Goal: Task Accomplishment & Management: Manage account settings

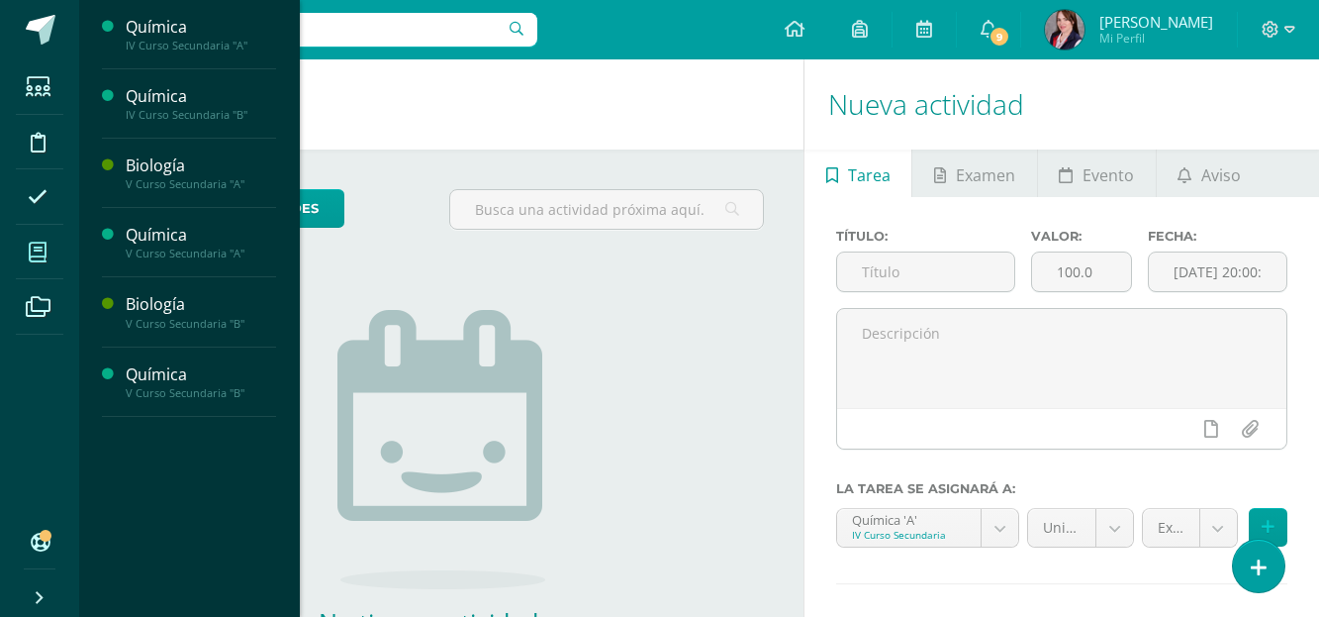
click at [47, 251] on icon at bounding box center [38, 252] width 18 height 20
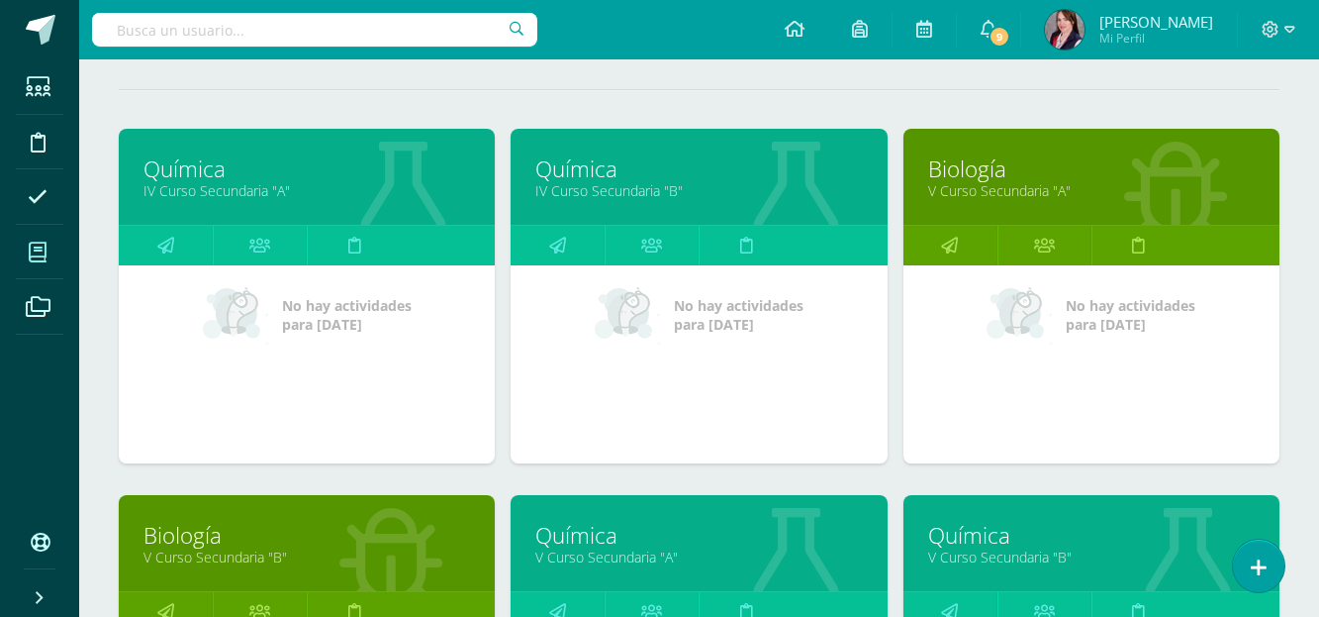
scroll to position [297, 0]
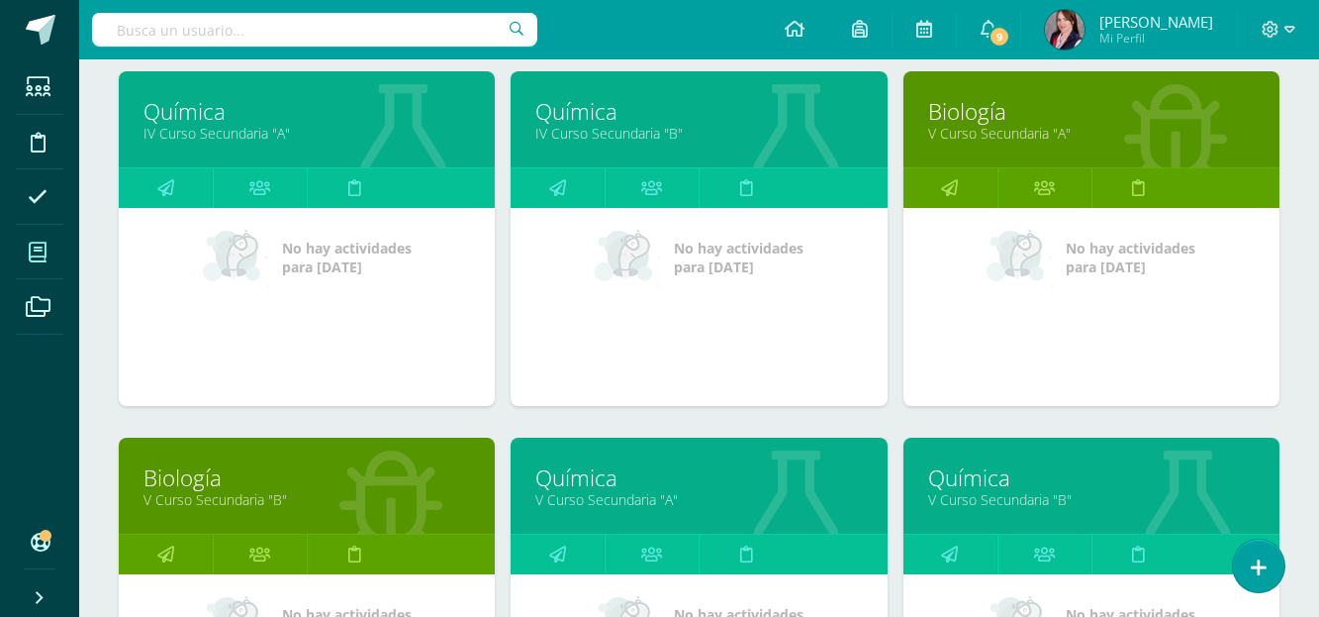
click at [977, 118] on link "Biología" at bounding box center [1091, 111] width 327 height 31
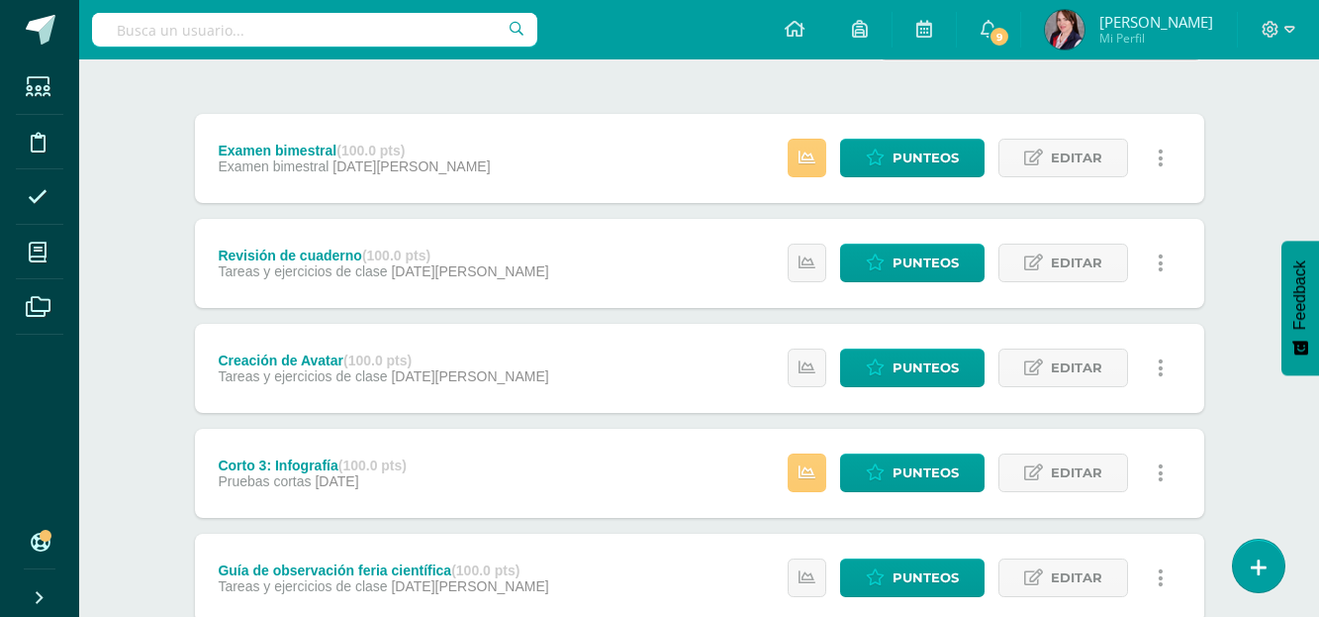
scroll to position [99, 0]
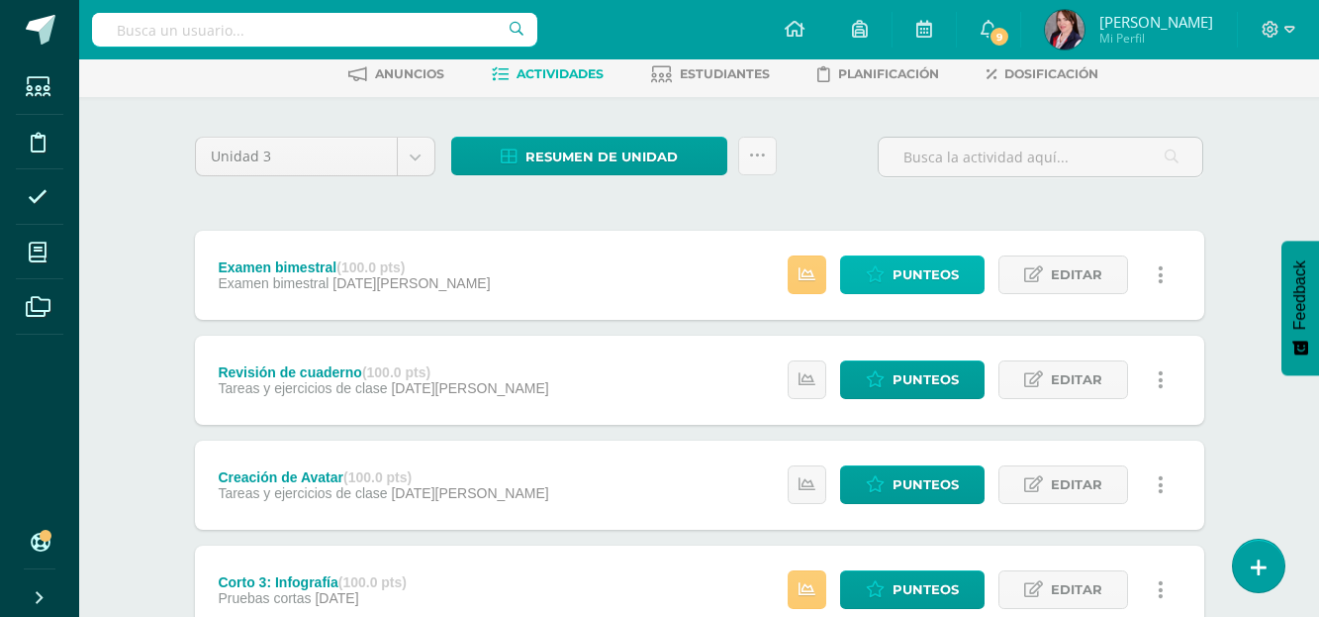
click at [921, 268] on span "Punteos" at bounding box center [926, 274] width 66 height 37
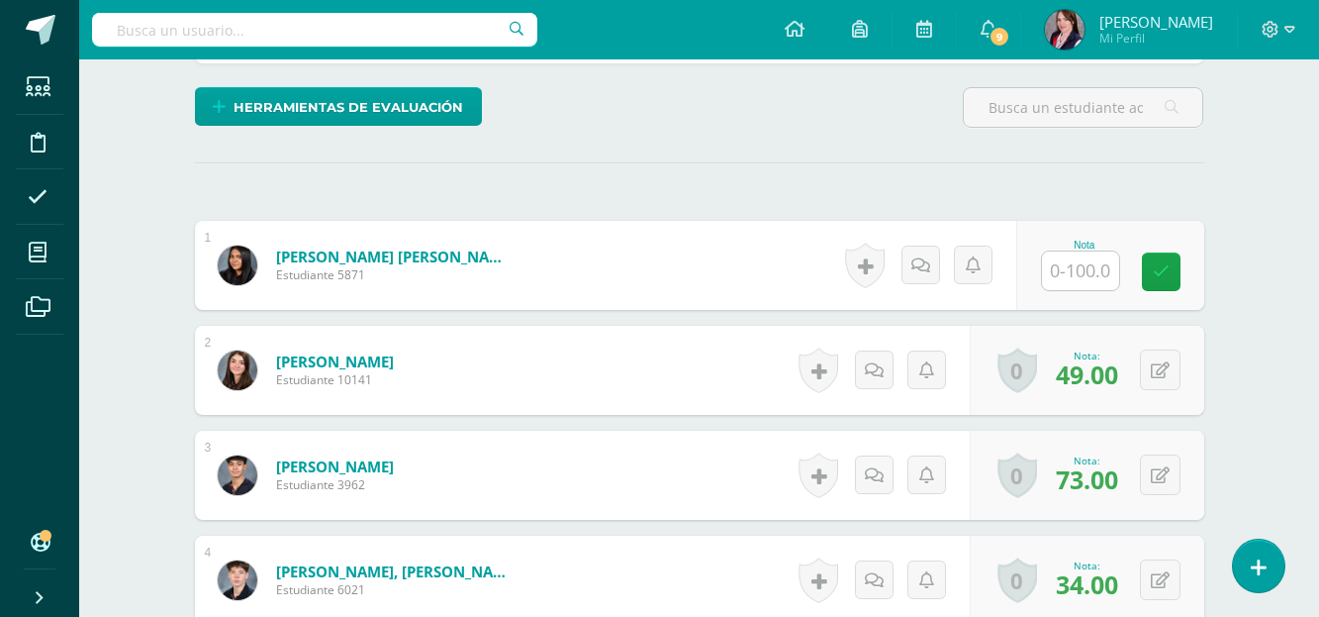
scroll to position [473, 0]
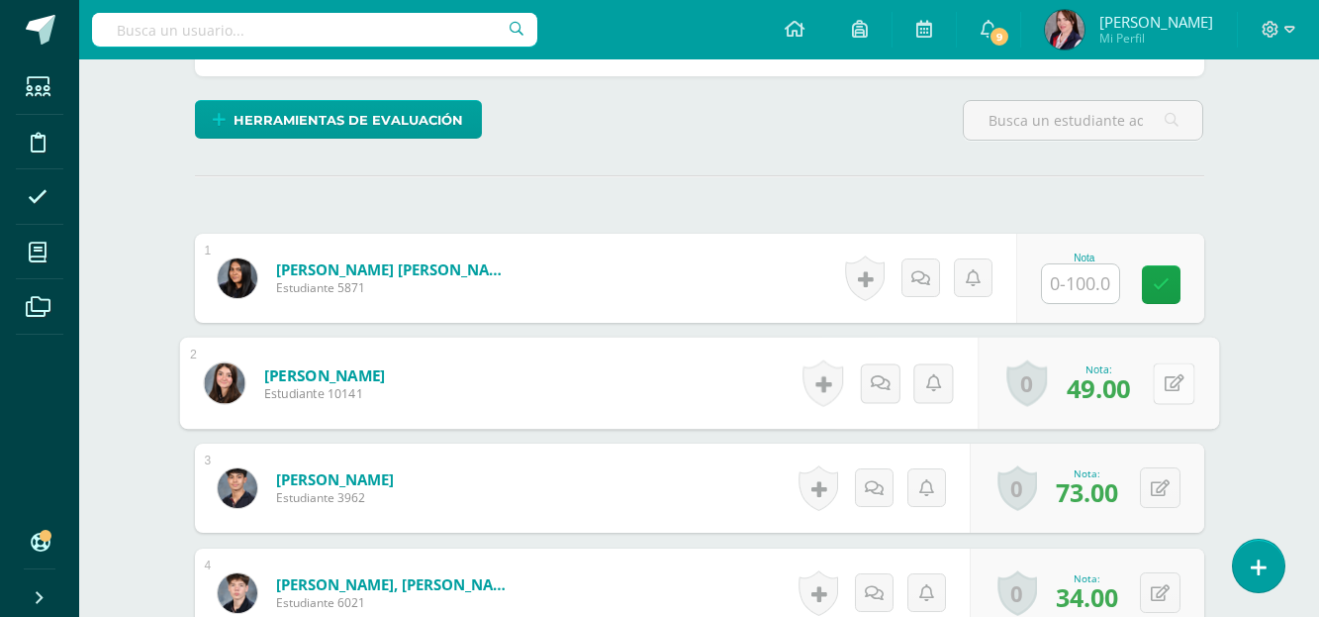
click at [1152, 383] on div "0 Logros Logros obtenidos Aún no hay logros agregados Nota: 49.00" at bounding box center [1099, 384] width 242 height 92
click at [1153, 362] on button at bounding box center [1174, 383] width 42 height 42
click at [1122, 385] on icon at bounding box center [1122, 389] width 18 height 17
click at [1159, 478] on button at bounding box center [1160, 487] width 41 height 41
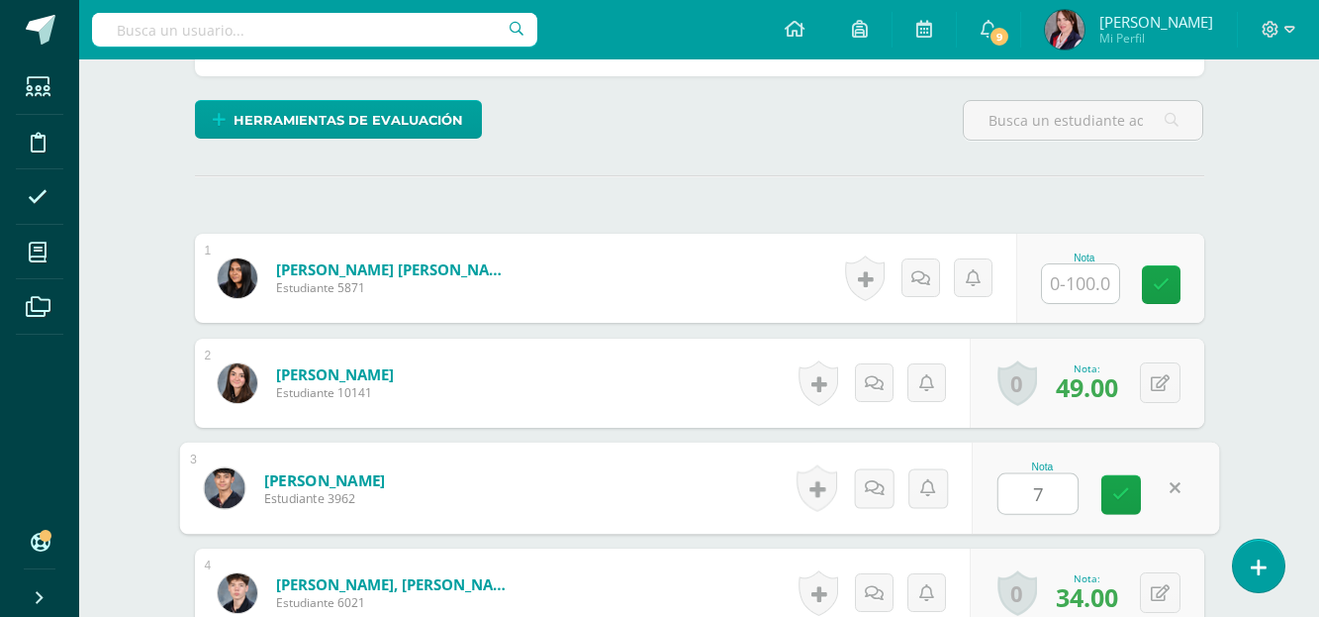
type input "76"
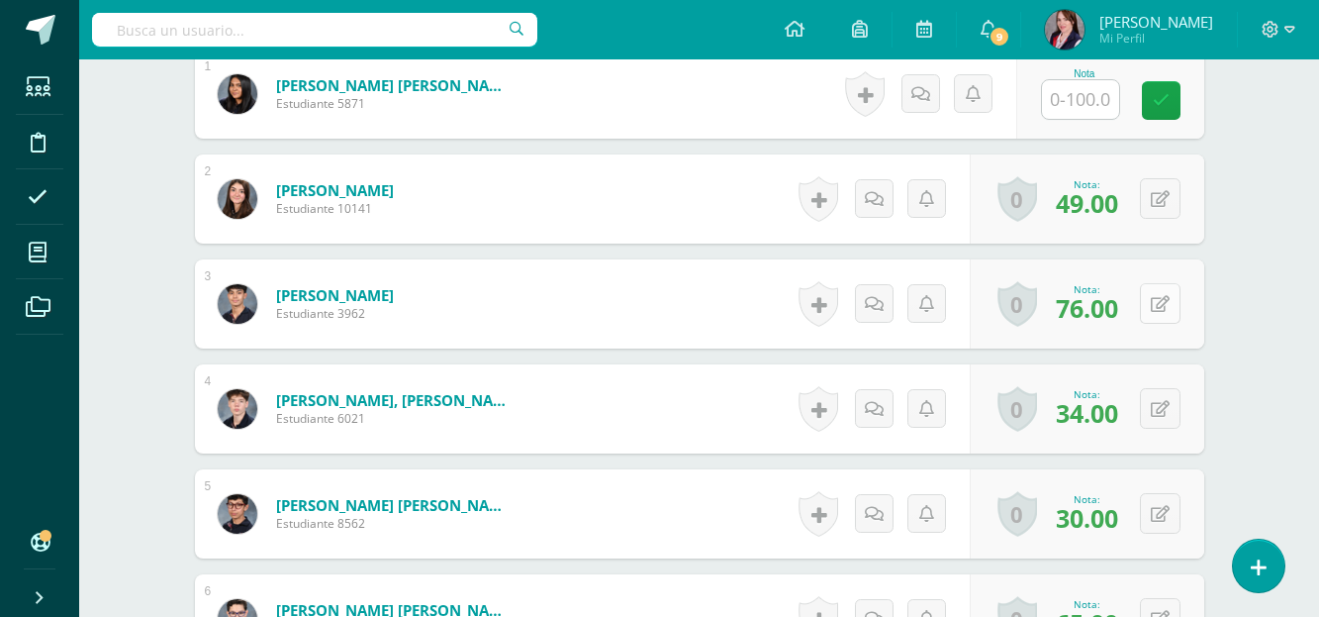
scroll to position [671, 0]
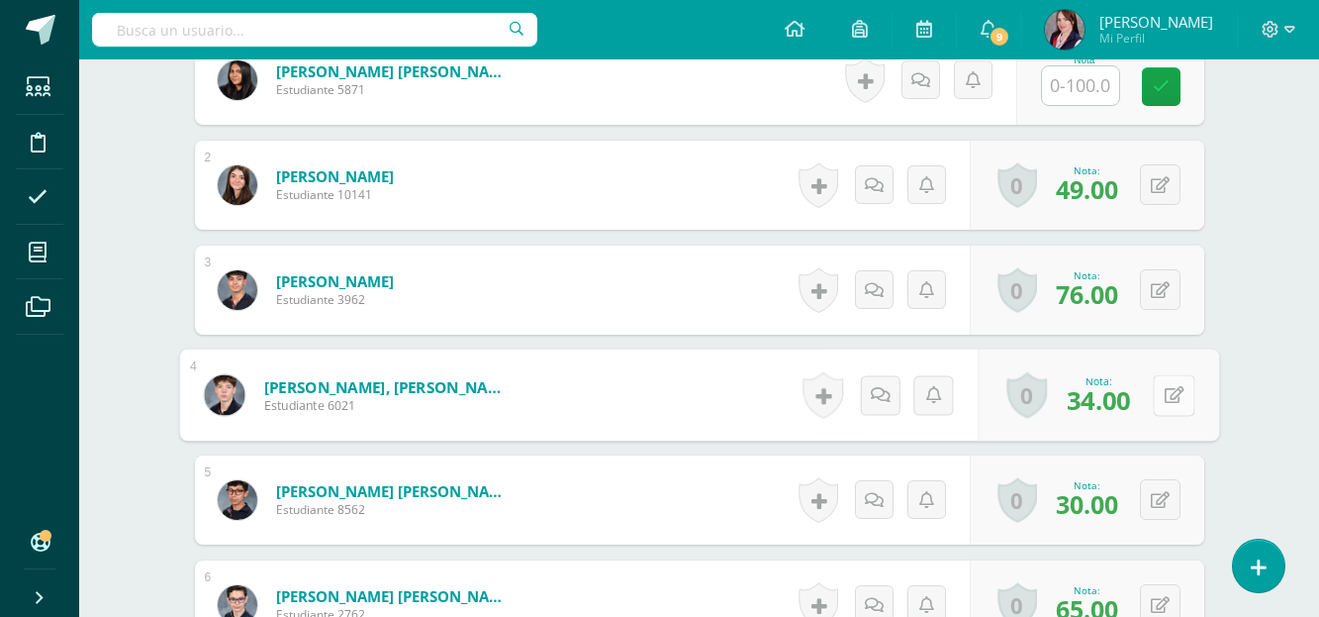
click at [1157, 388] on button at bounding box center [1174, 395] width 42 height 42
click at [1039, 393] on input "34.00" at bounding box center [1038, 401] width 79 height 40
click at [1036, 402] on input "34.00" at bounding box center [1038, 401] width 79 height 40
type input "37.00"
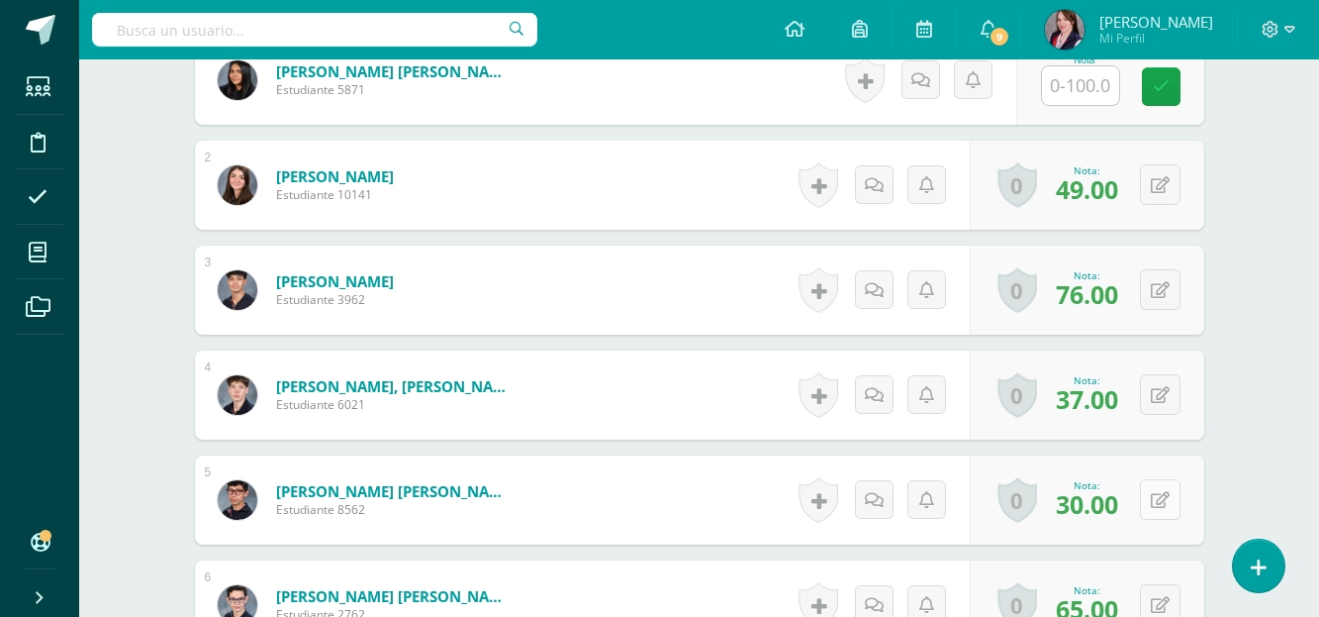
click at [1157, 495] on button at bounding box center [1160, 499] width 41 height 41
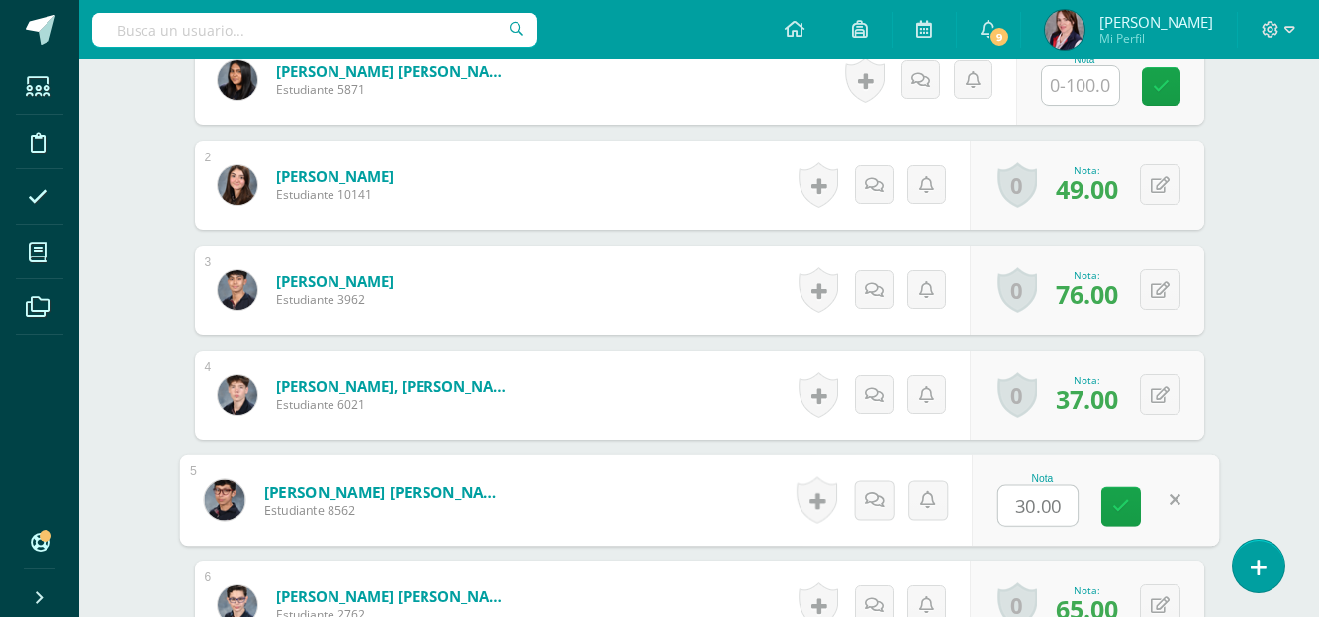
click at [1033, 504] on input "30.00" at bounding box center [1038, 506] width 79 height 40
type input "32.00"
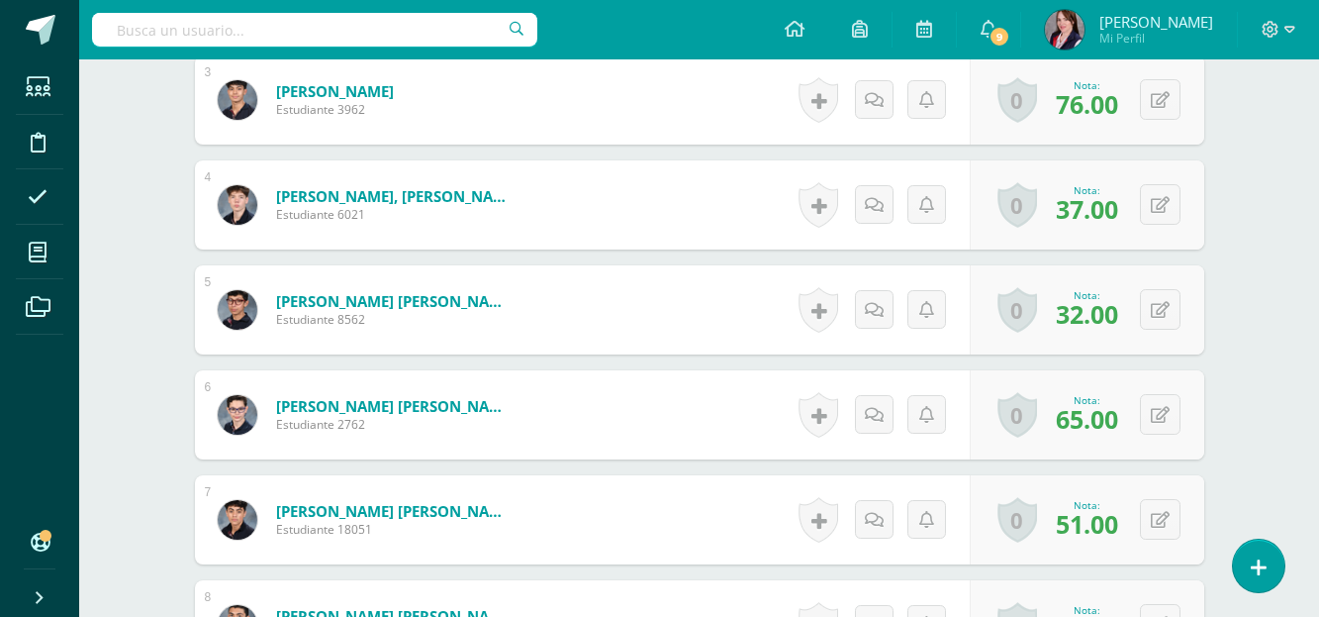
scroll to position [869, 0]
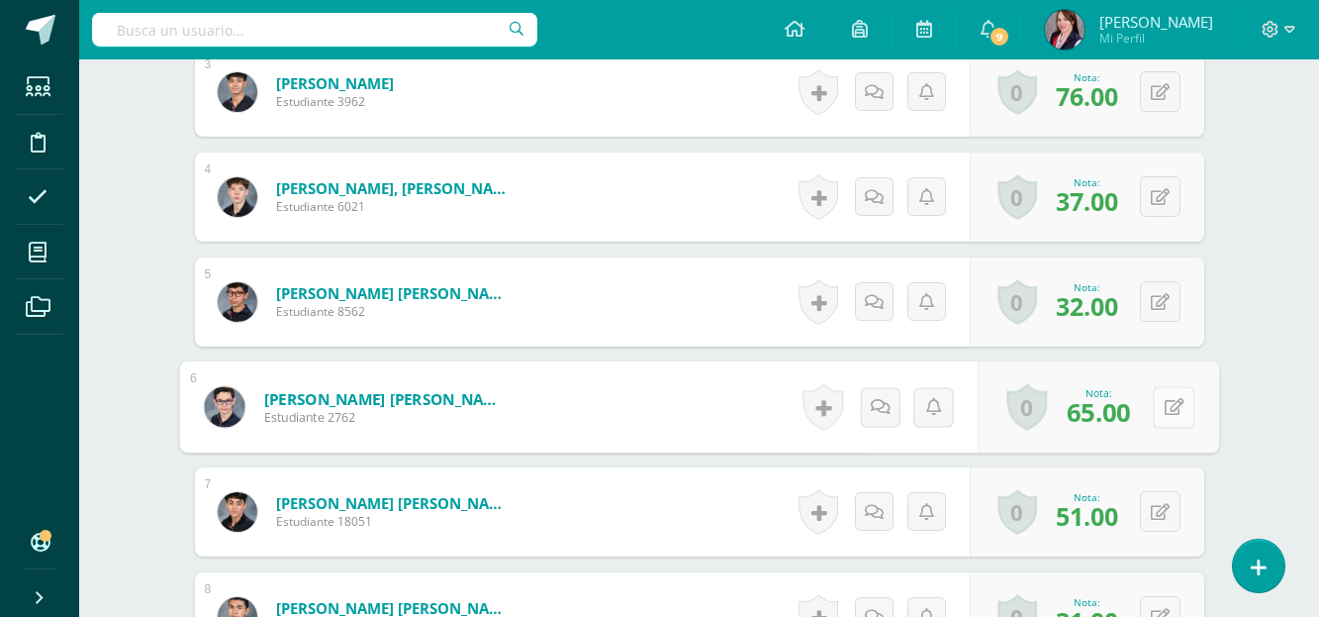
click at [1164, 405] on icon at bounding box center [1174, 406] width 20 height 17
click at [1031, 417] on input "65.00" at bounding box center [1038, 413] width 79 height 40
type input "68.00"
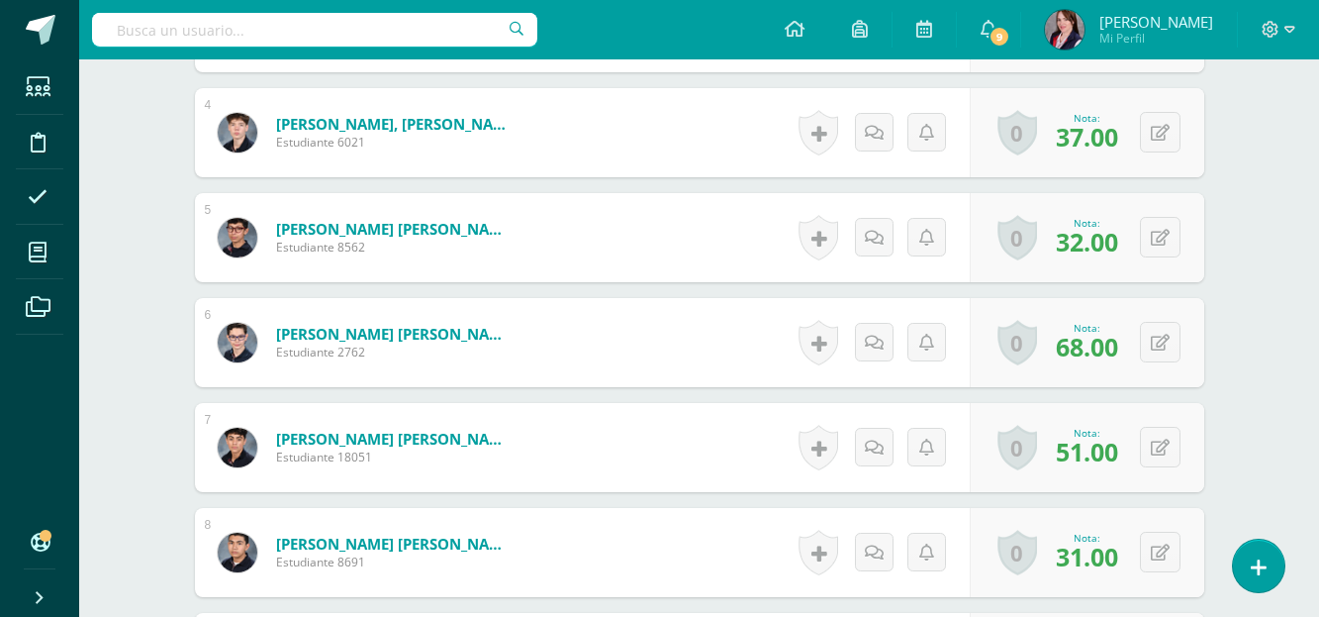
scroll to position [968, 0]
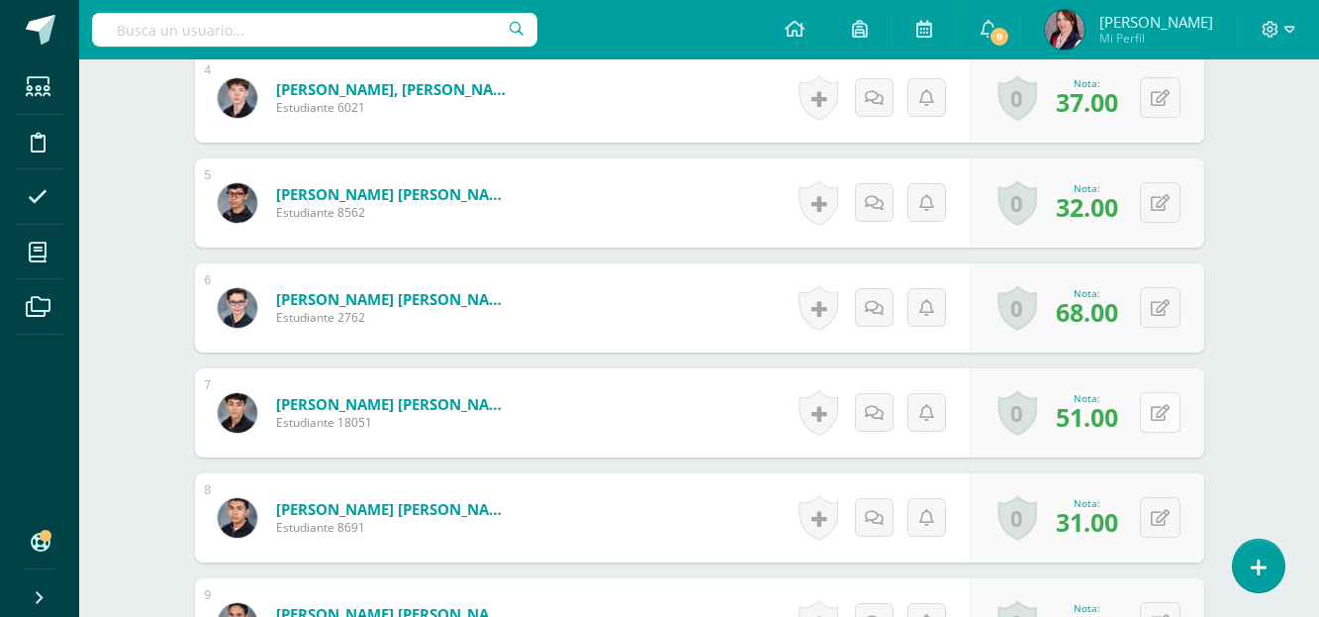
click at [1164, 414] on icon at bounding box center [1160, 413] width 19 height 17
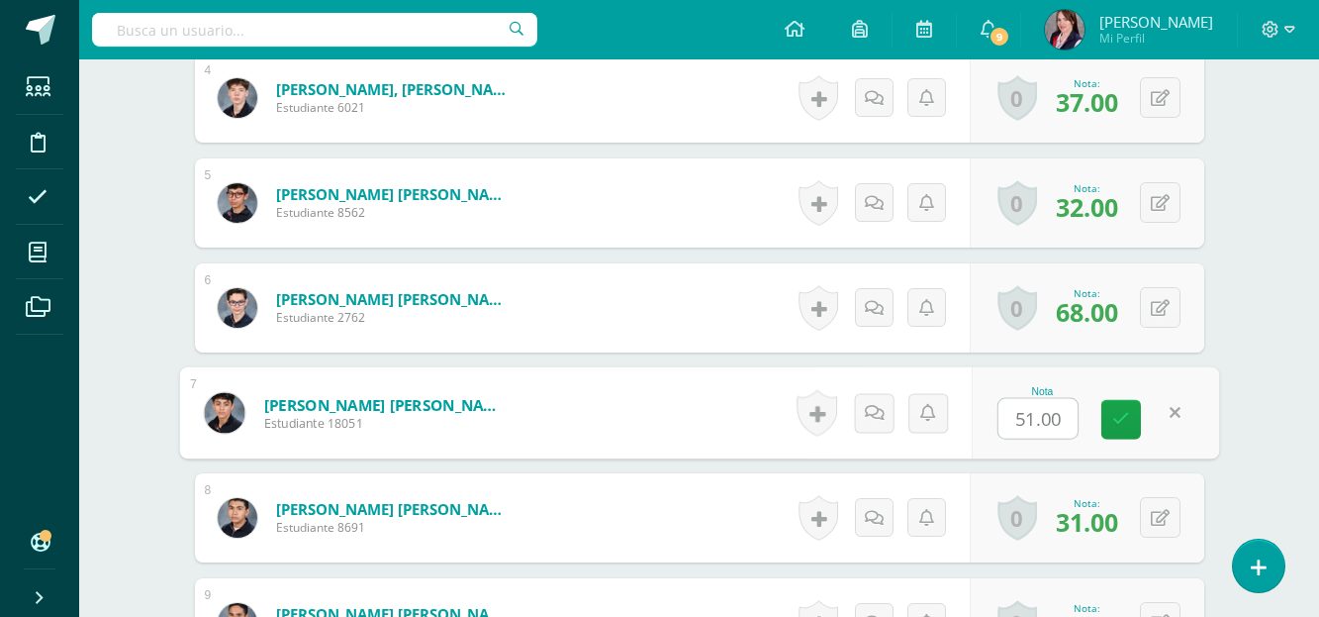
click at [1033, 420] on input "51.00" at bounding box center [1038, 419] width 79 height 40
type input "53.00"
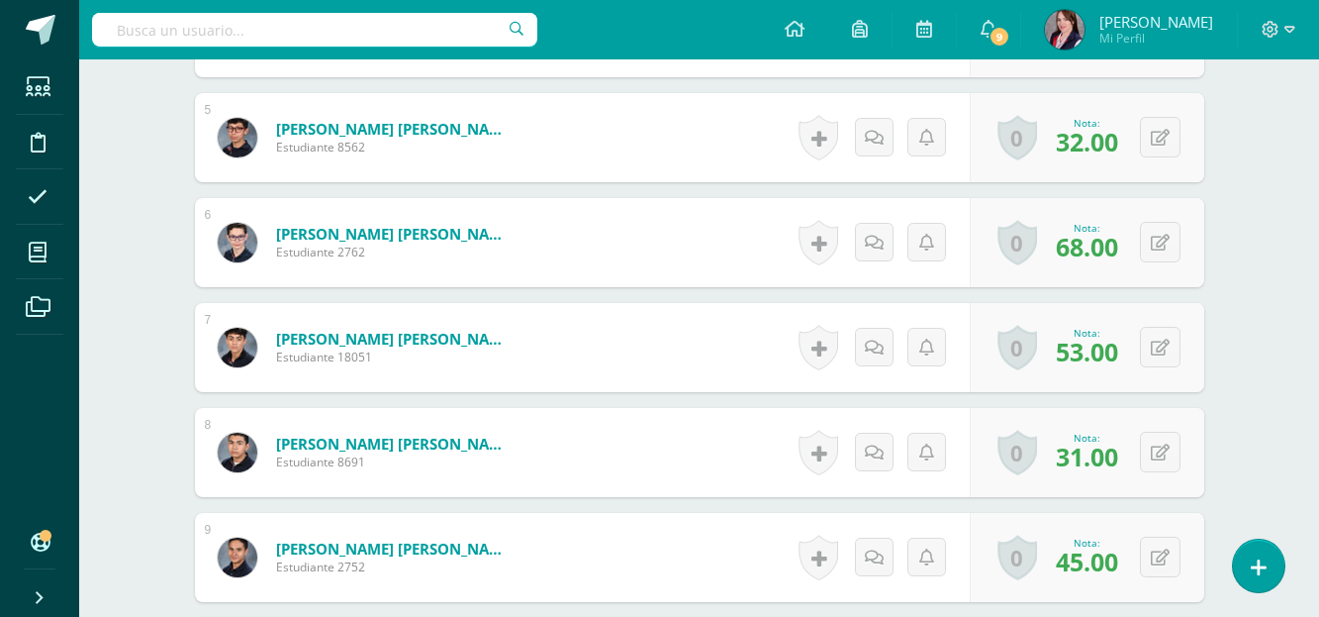
scroll to position [1067, 0]
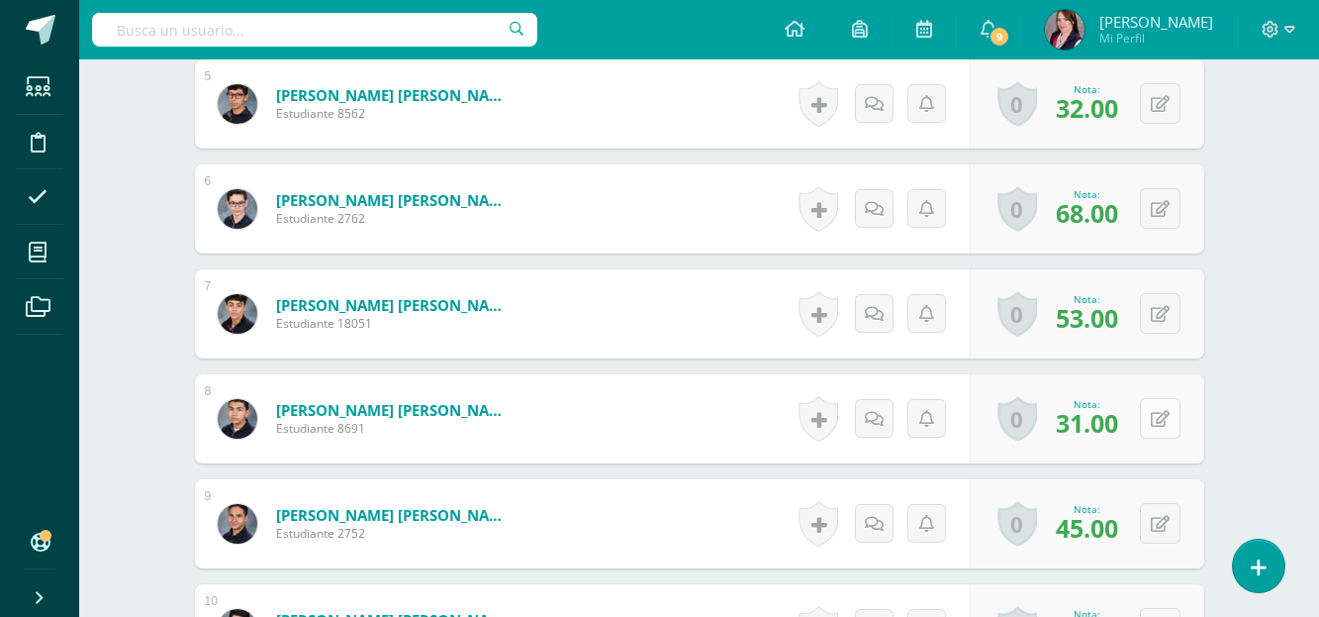
click at [1158, 414] on button at bounding box center [1160, 418] width 41 height 41
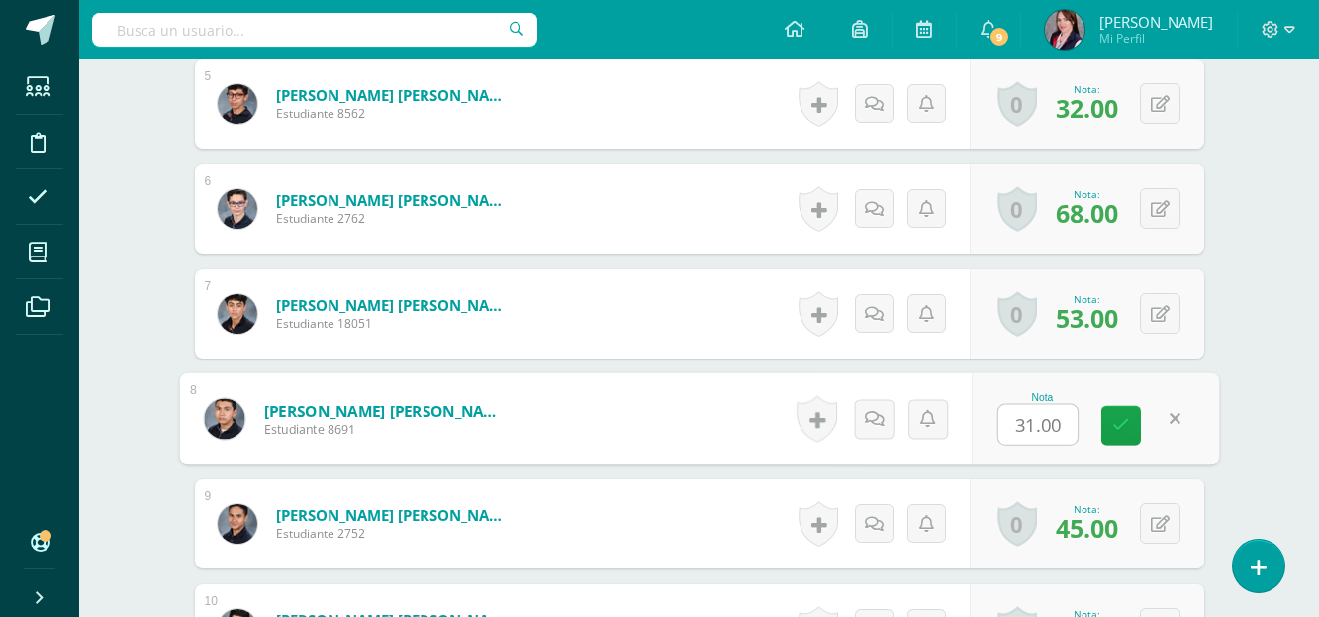
click at [1034, 427] on input "31.00" at bounding box center [1038, 425] width 79 height 40
type input "34.00"
click at [1129, 429] on link at bounding box center [1122, 426] width 40 height 40
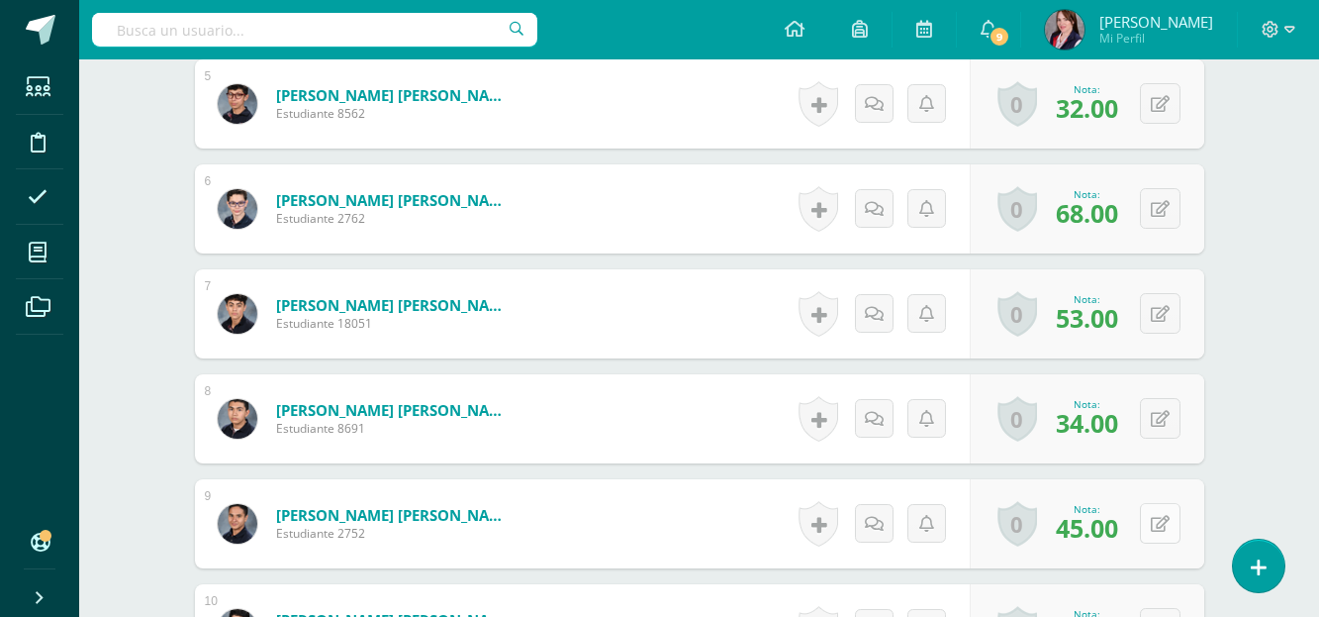
click at [1162, 527] on button at bounding box center [1160, 523] width 41 height 41
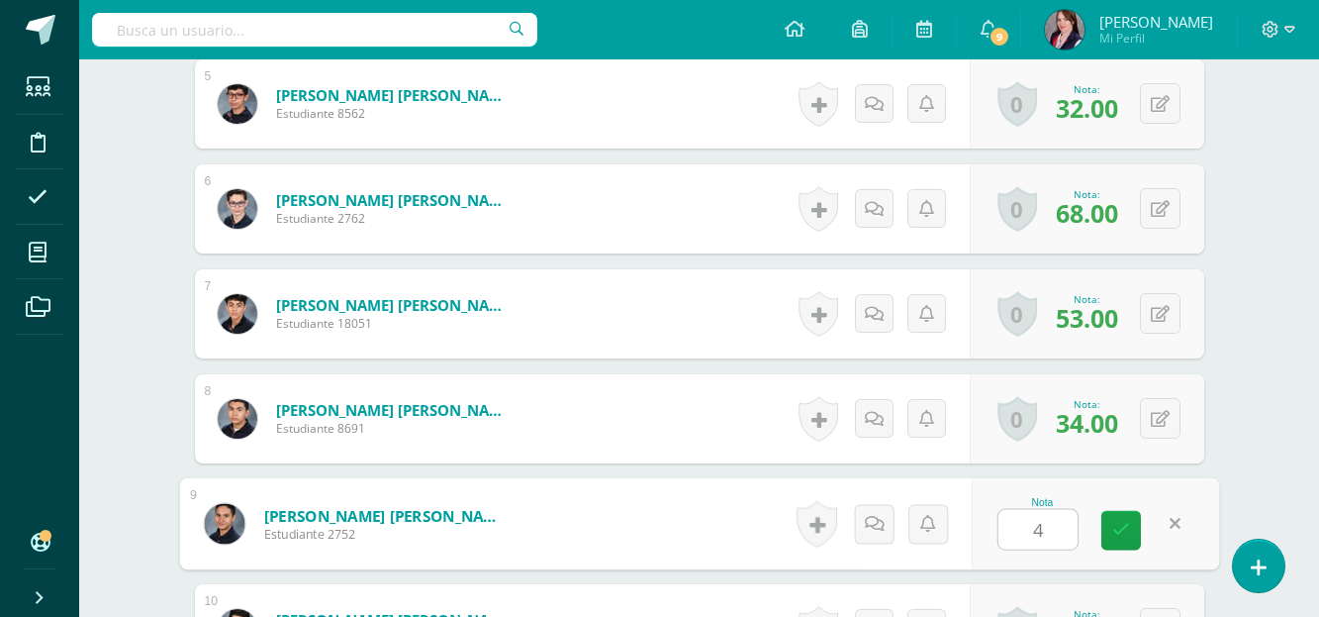
type input "48"
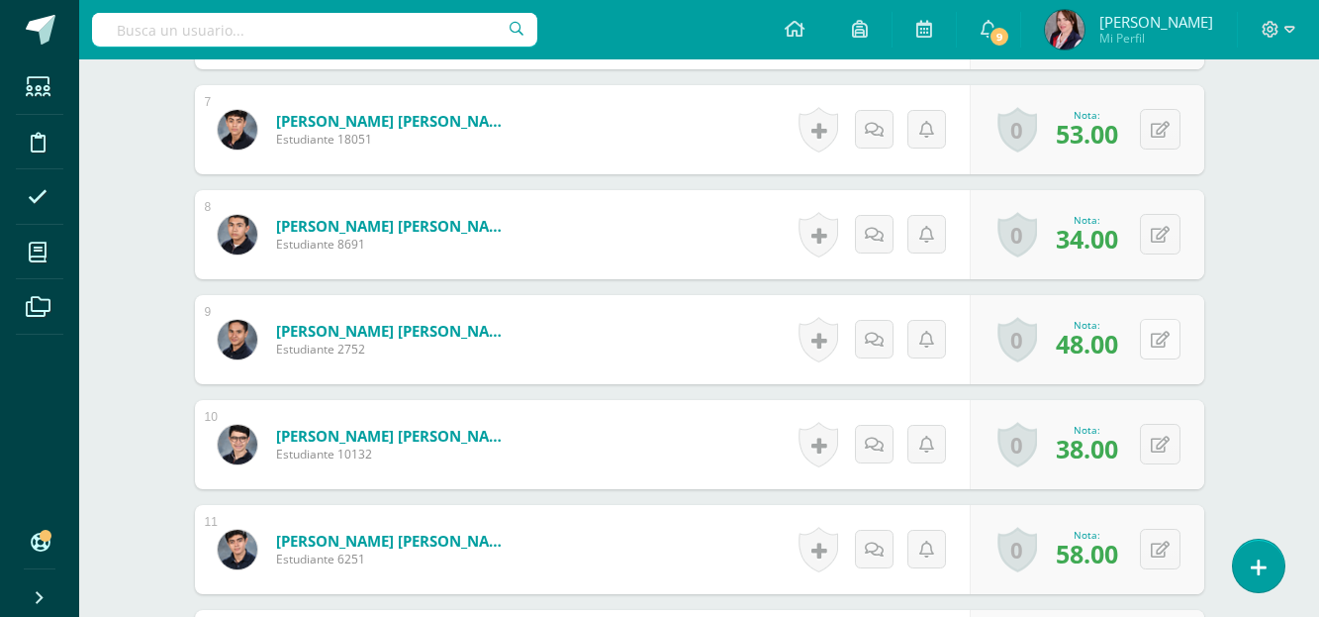
scroll to position [1364, 0]
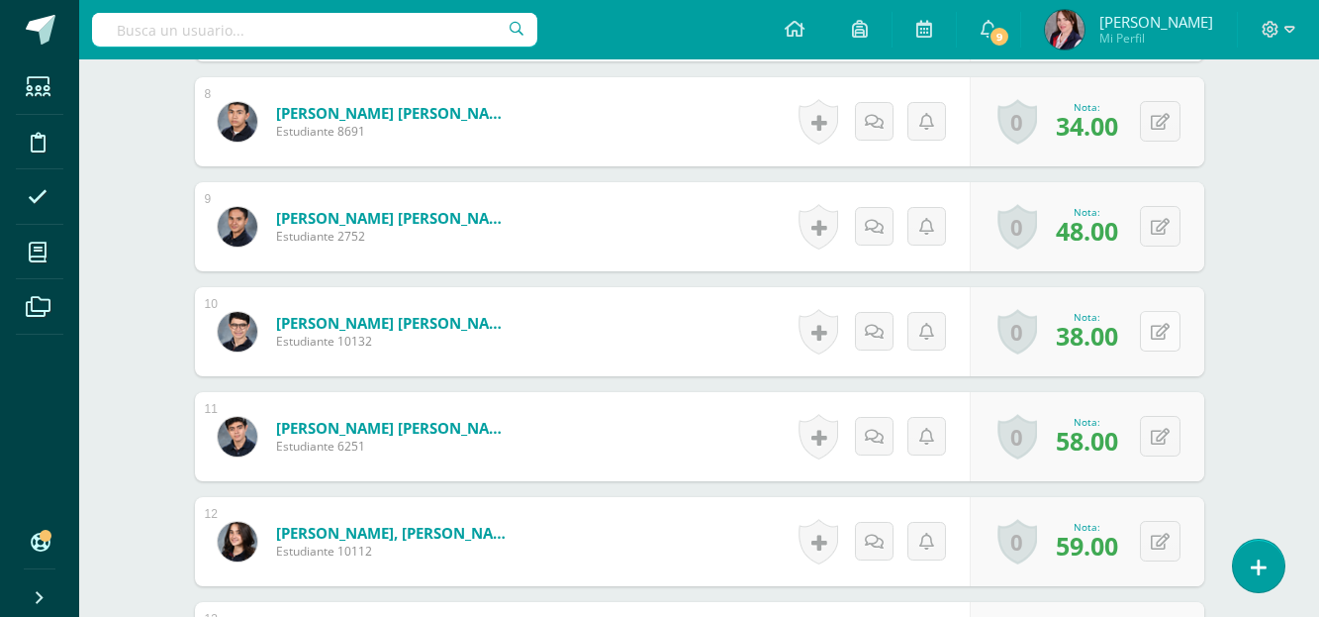
click at [1167, 331] on icon at bounding box center [1160, 332] width 19 height 17
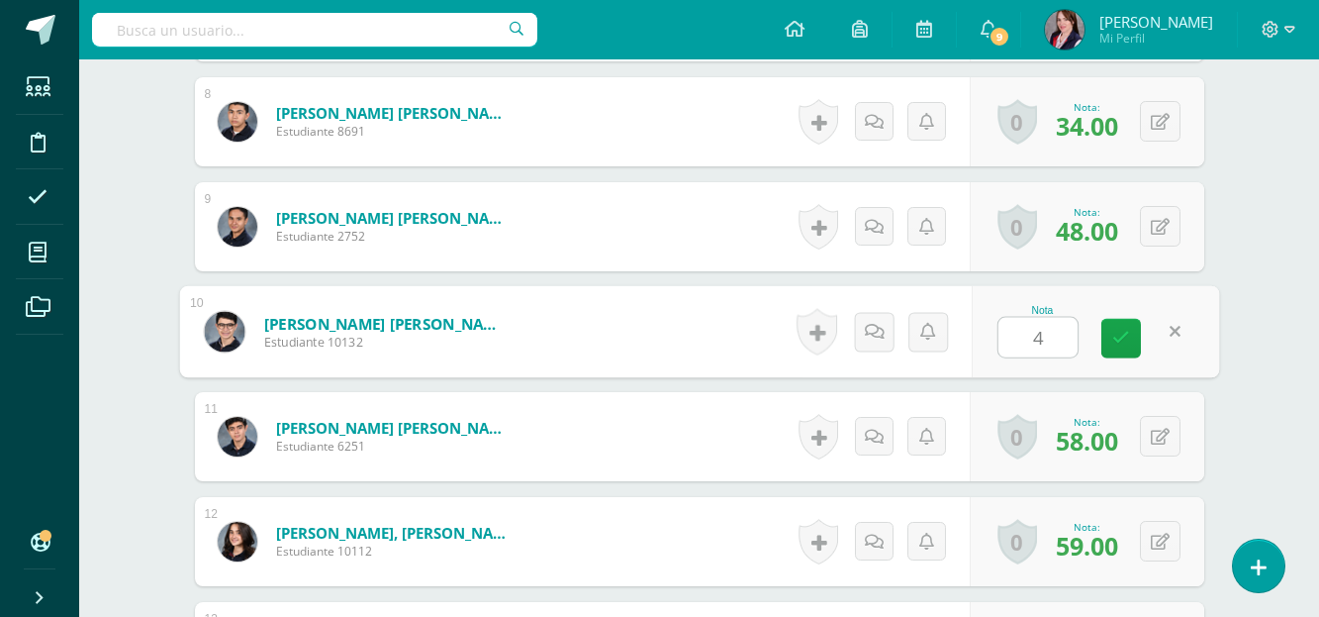
type input "40"
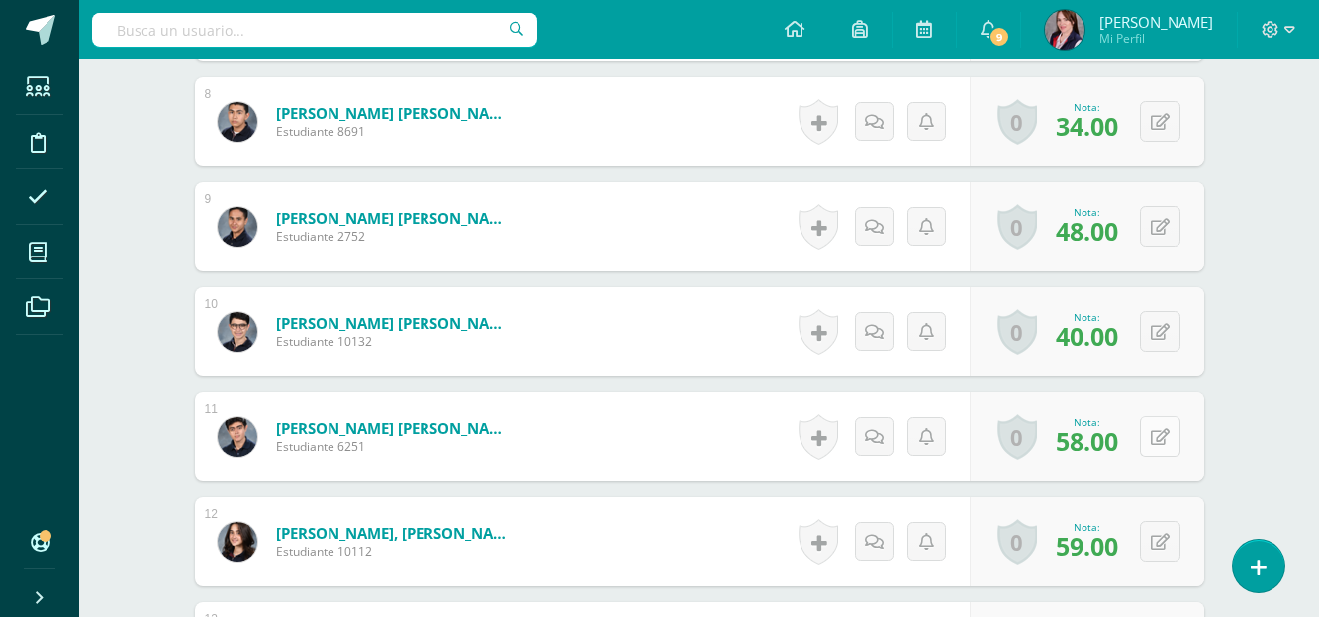
click at [1160, 431] on button at bounding box center [1160, 436] width 41 height 41
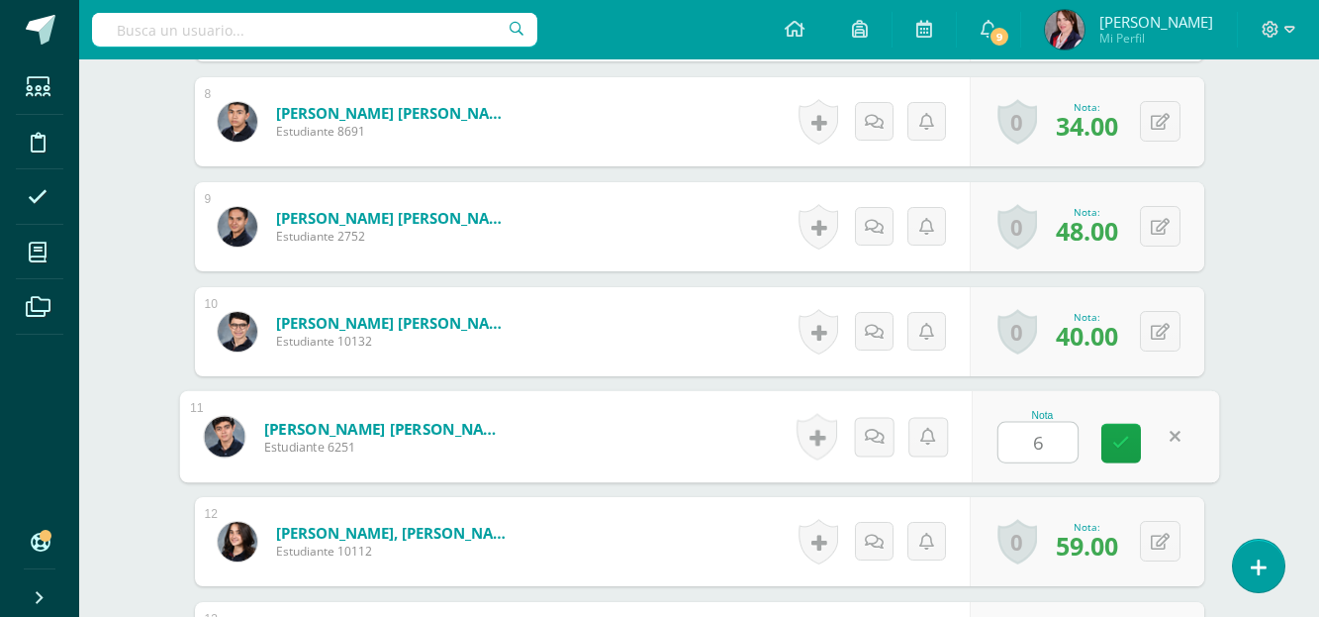
type input "61"
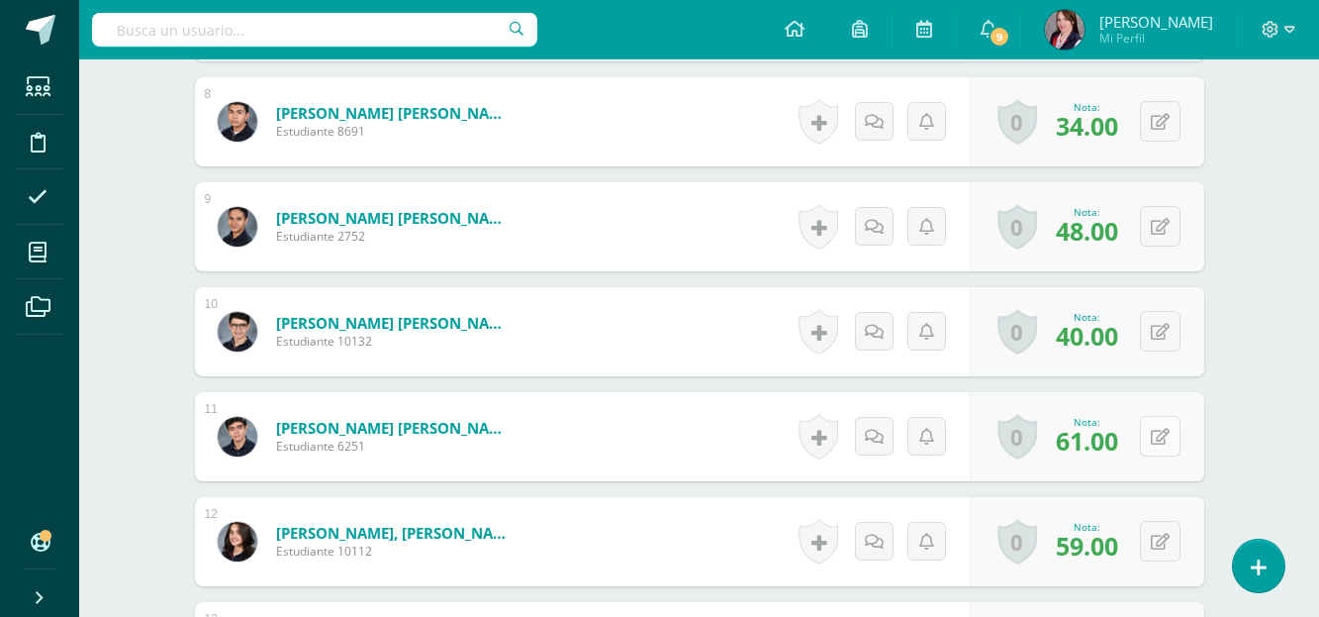
scroll to position [1463, 0]
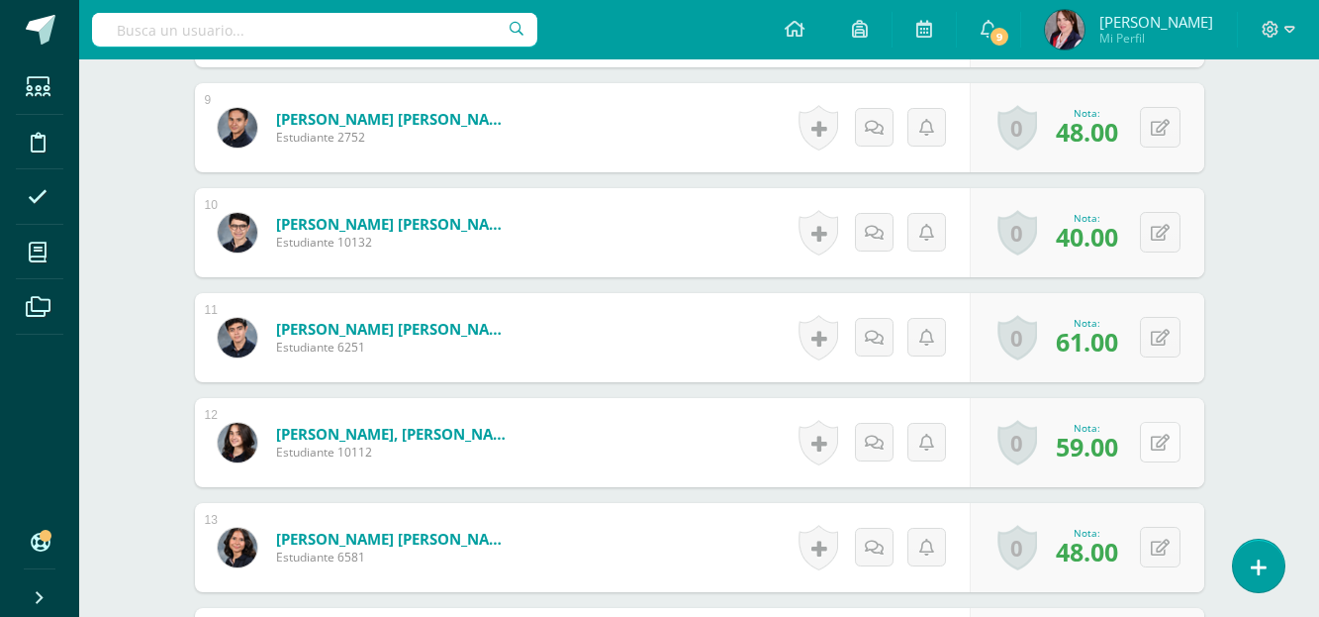
click at [1164, 439] on icon at bounding box center [1160, 443] width 19 height 17
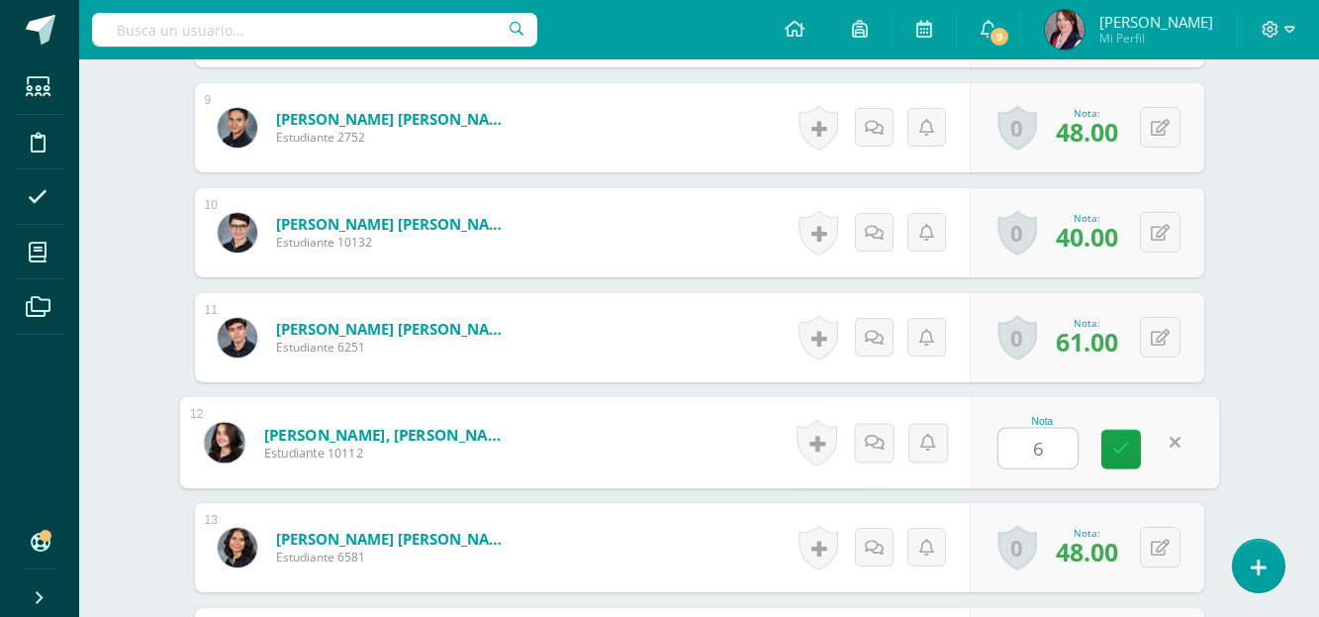
type input "63"
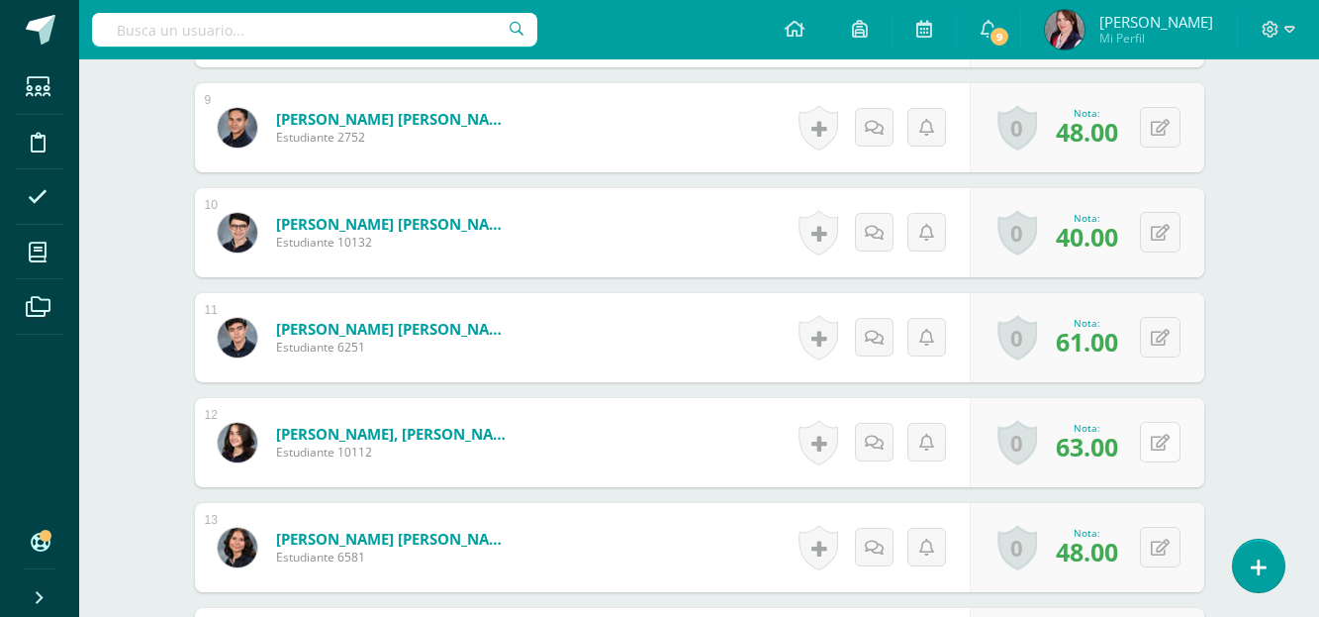
scroll to position [1562, 0]
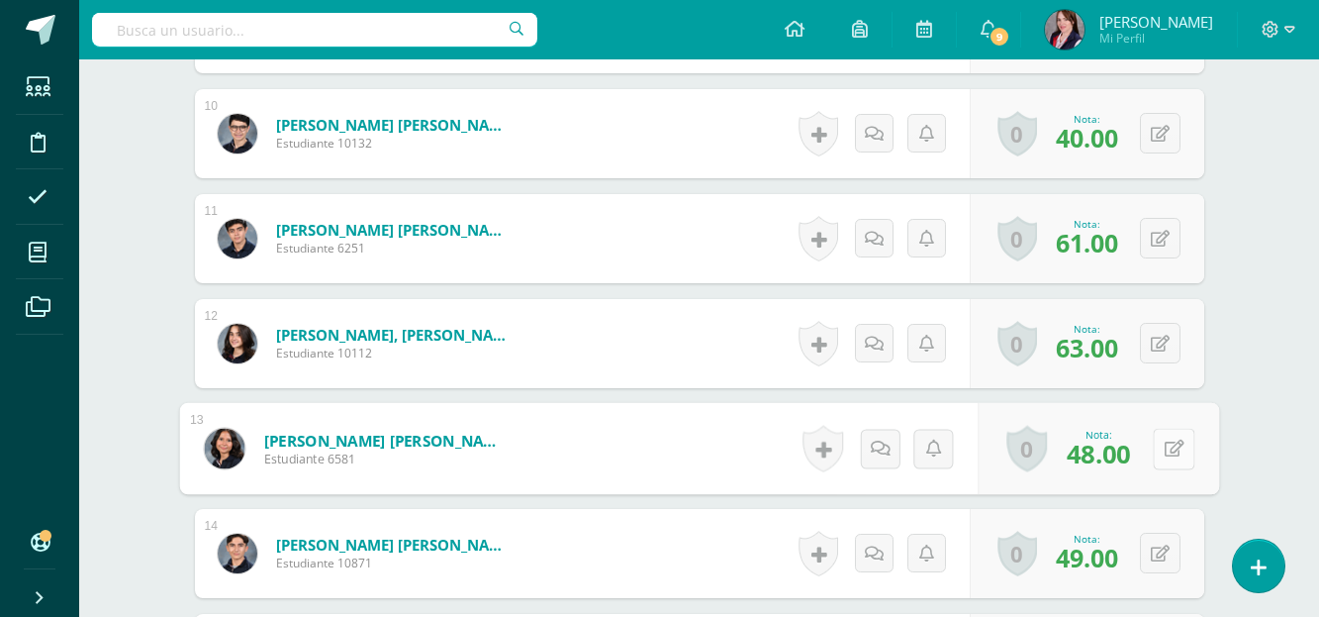
click at [1162, 442] on button at bounding box center [1174, 449] width 42 height 42
type input "50"
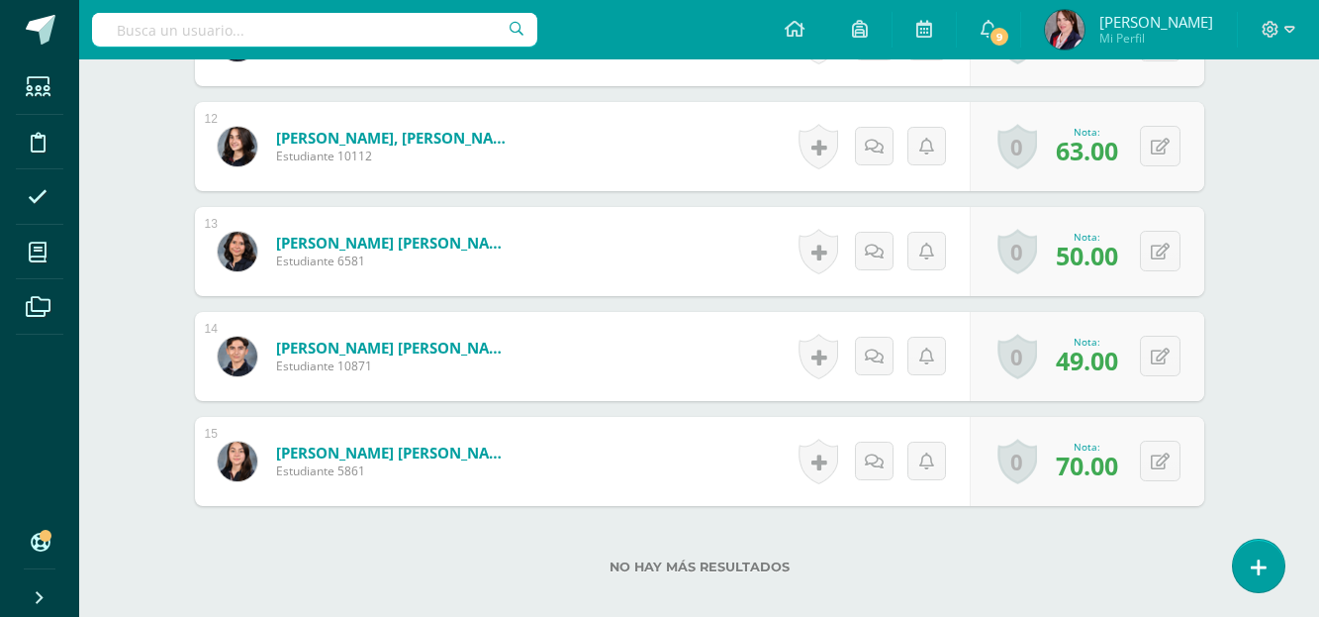
scroll to position [1760, 0]
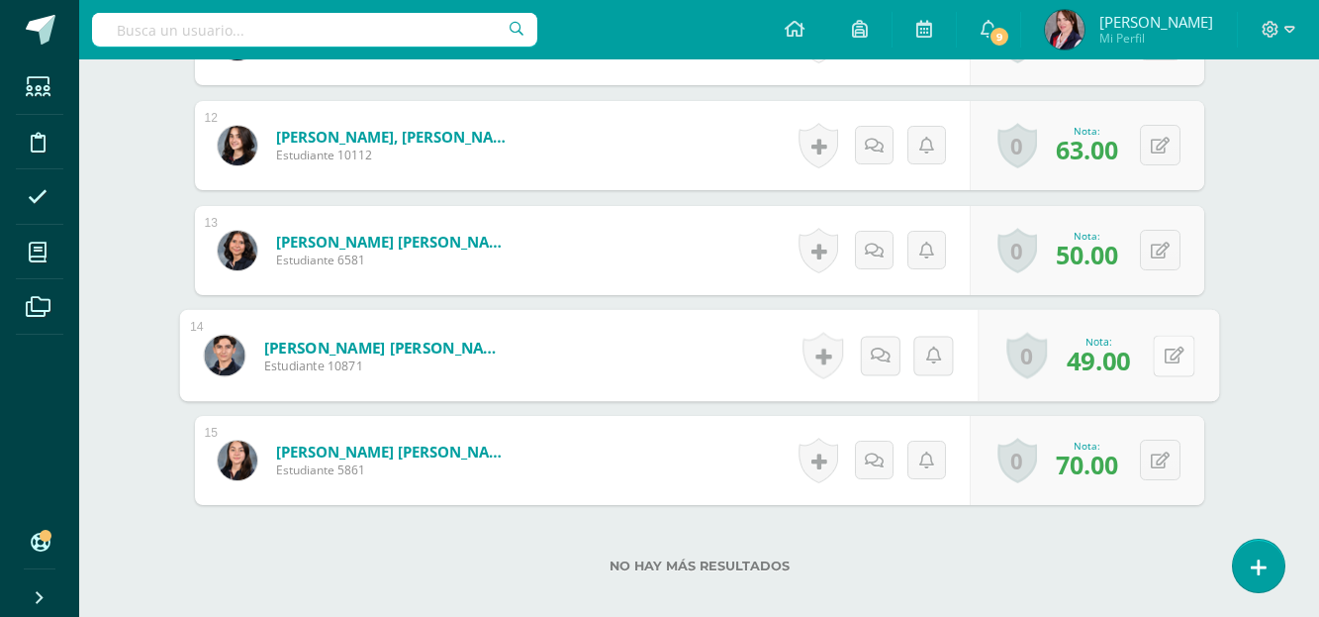
click at [1157, 354] on button at bounding box center [1174, 356] width 42 height 42
type input "52"
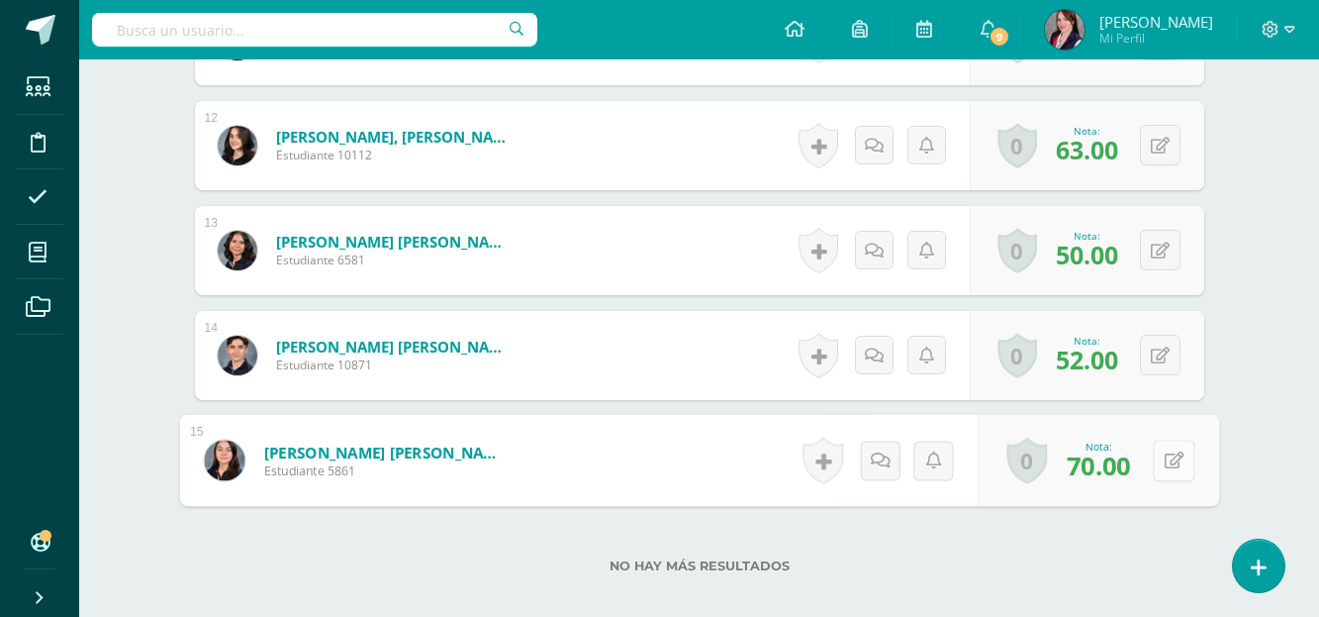
click at [1165, 462] on icon at bounding box center [1174, 459] width 20 height 17
type input "73"
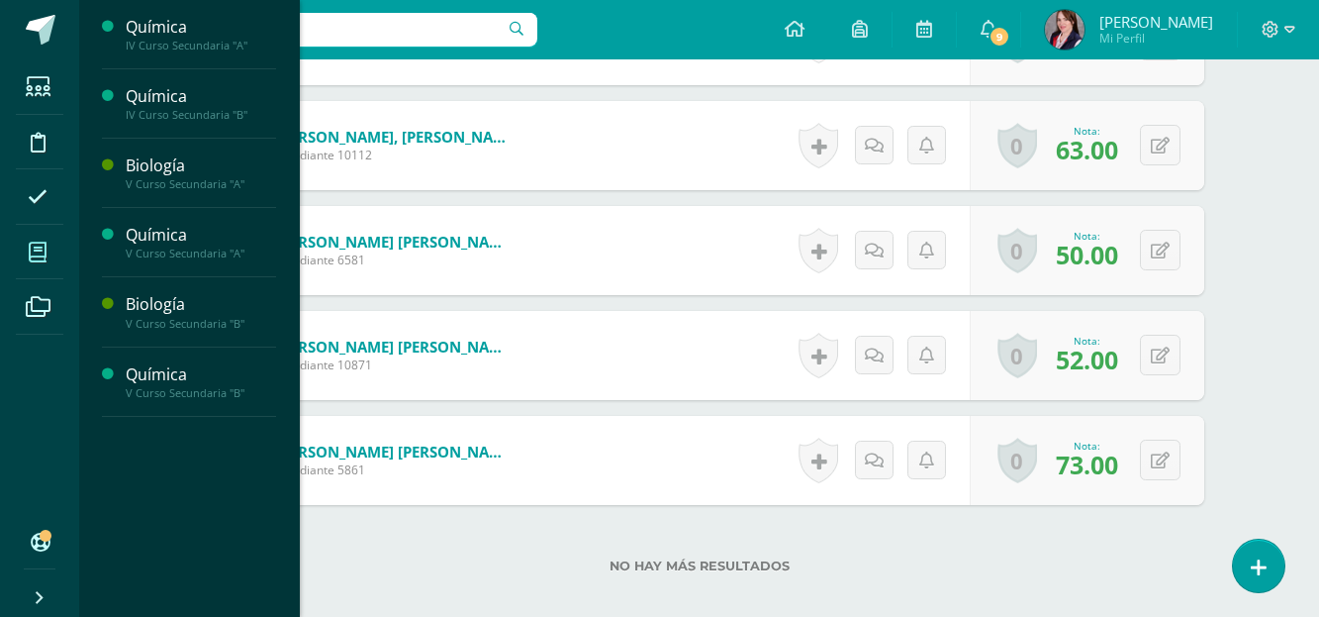
click at [39, 245] on icon at bounding box center [38, 252] width 18 height 20
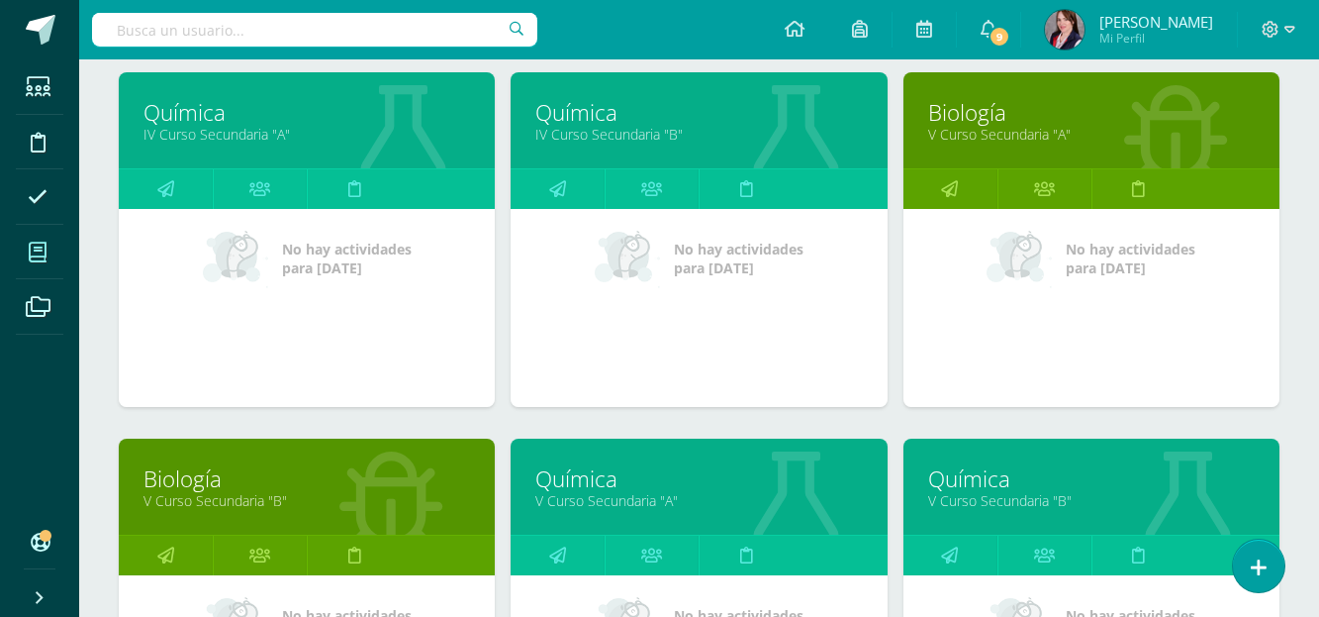
scroll to position [297, 0]
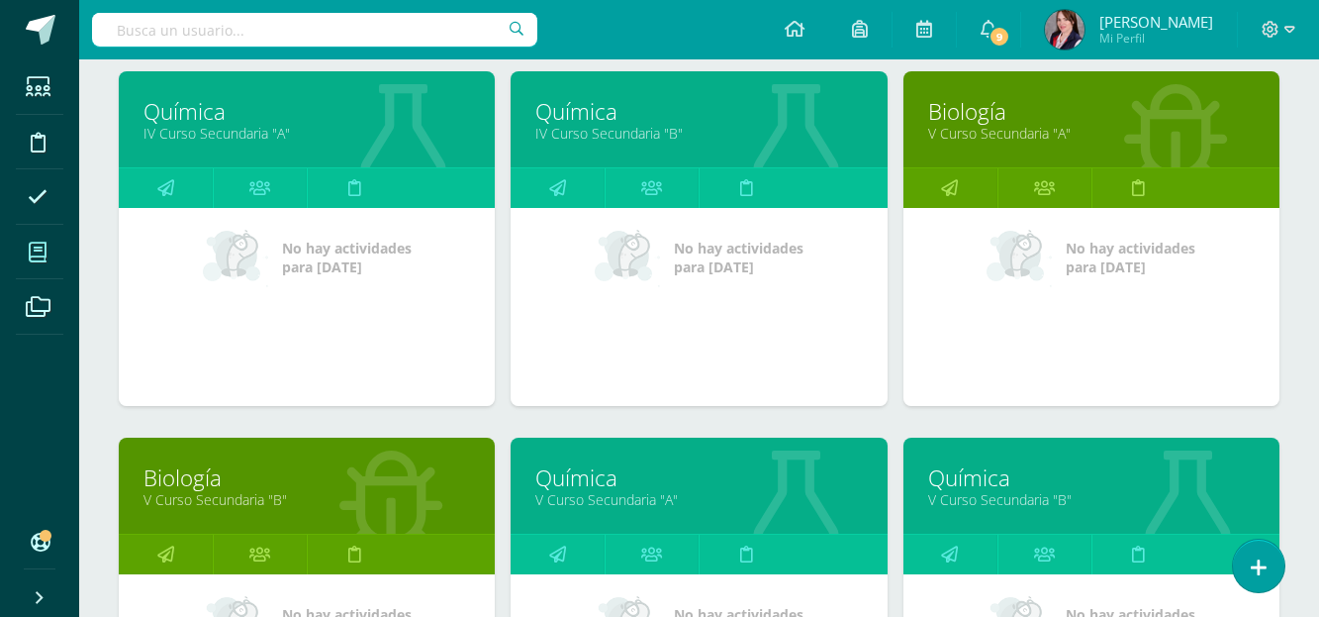
click at [204, 475] on link "Biología" at bounding box center [307, 477] width 327 height 31
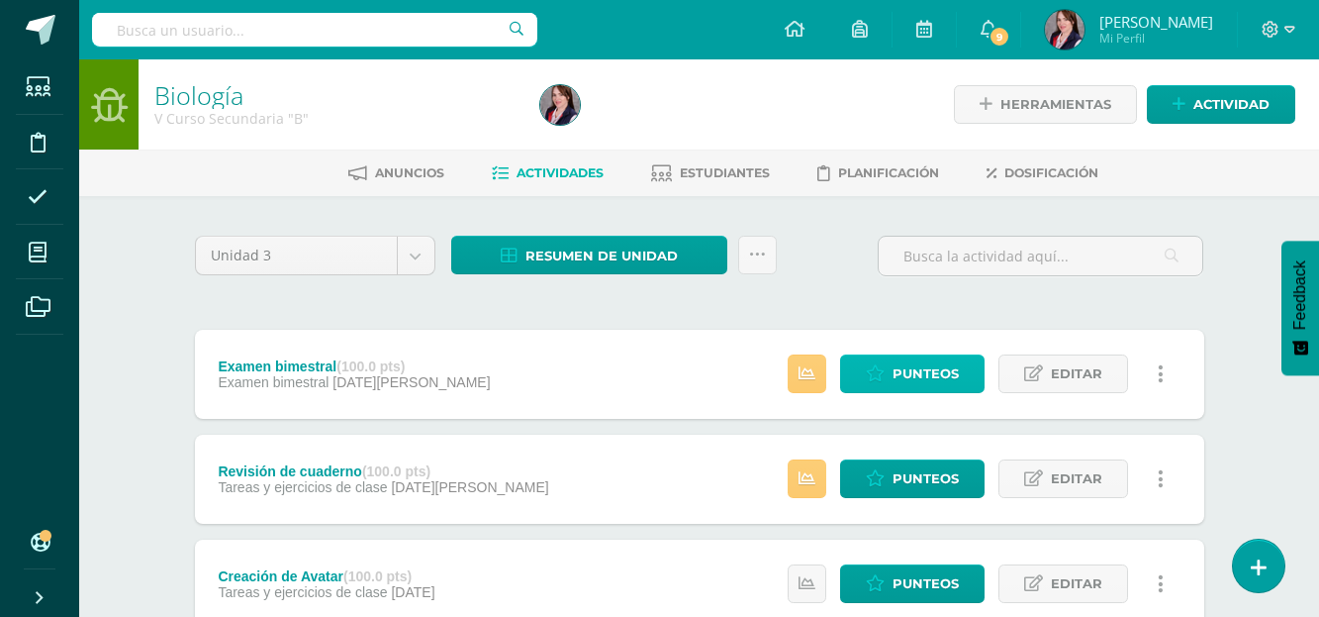
click at [946, 371] on span "Punteos" at bounding box center [926, 373] width 66 height 37
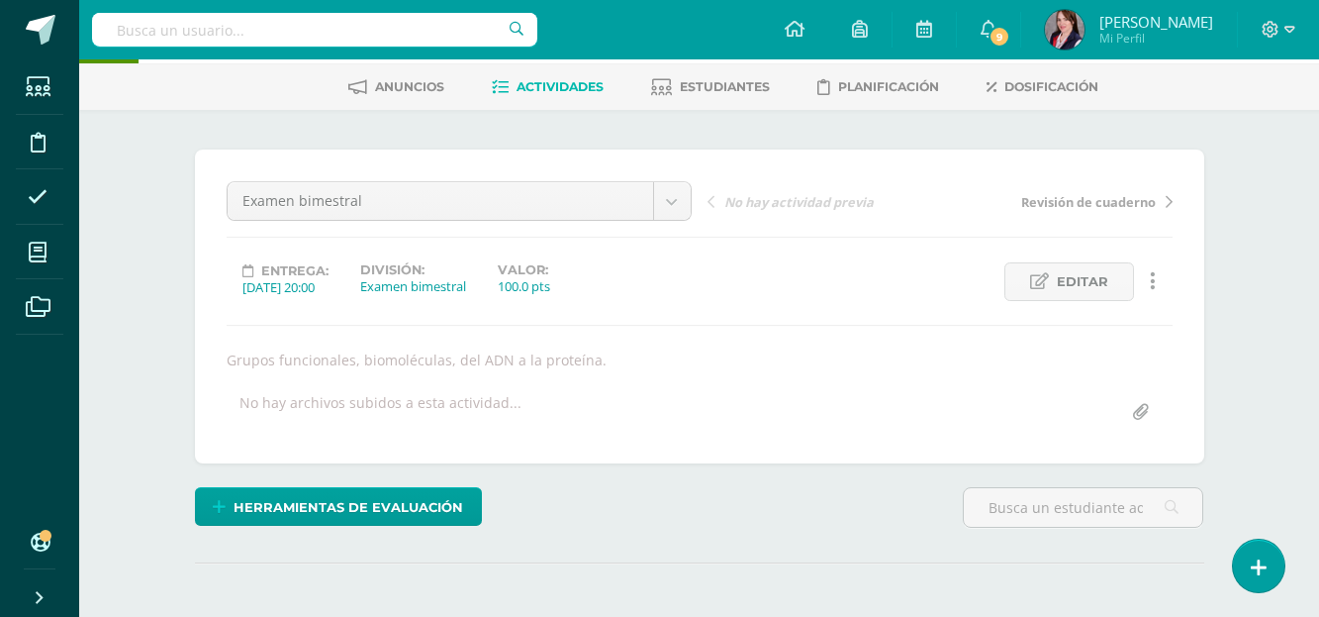
scroll to position [403, 0]
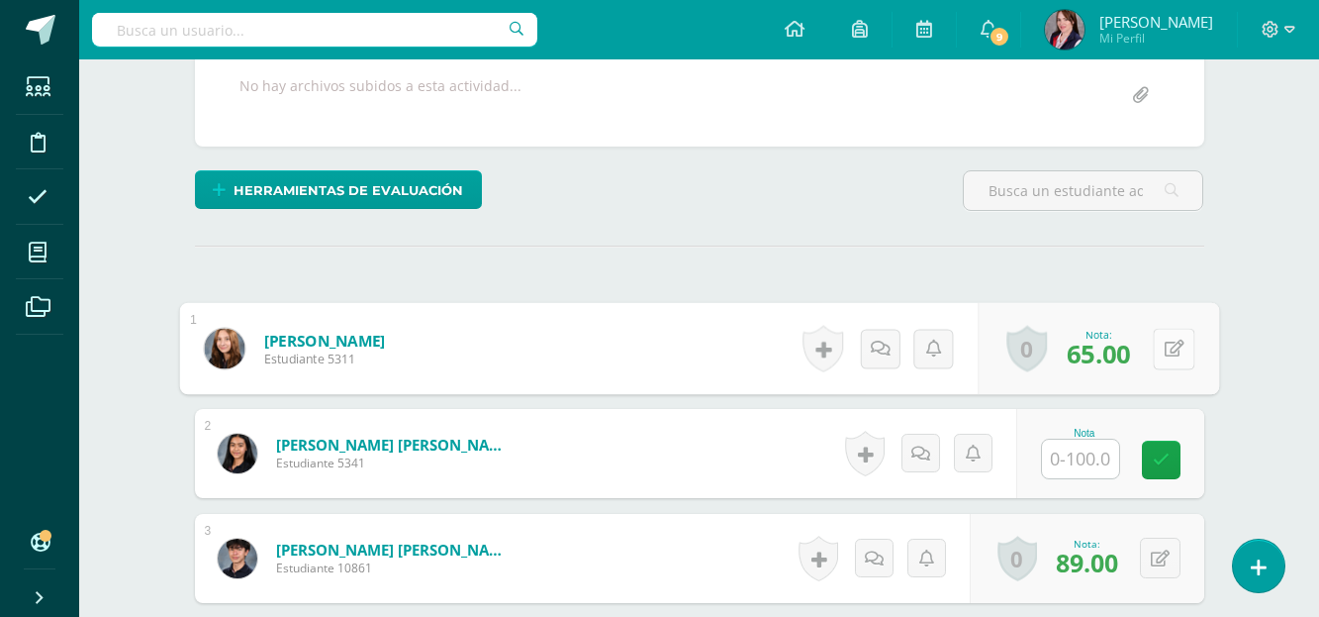
click at [1159, 352] on button at bounding box center [1174, 349] width 42 height 42
type input "69"
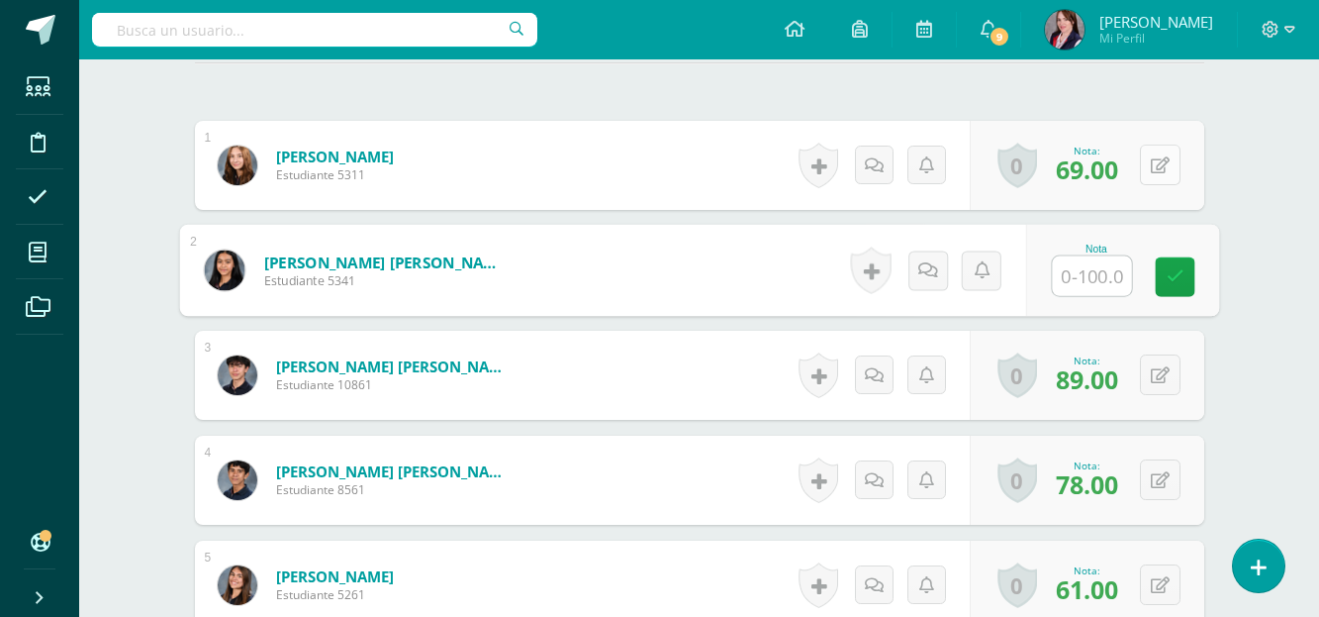
scroll to position [601, 0]
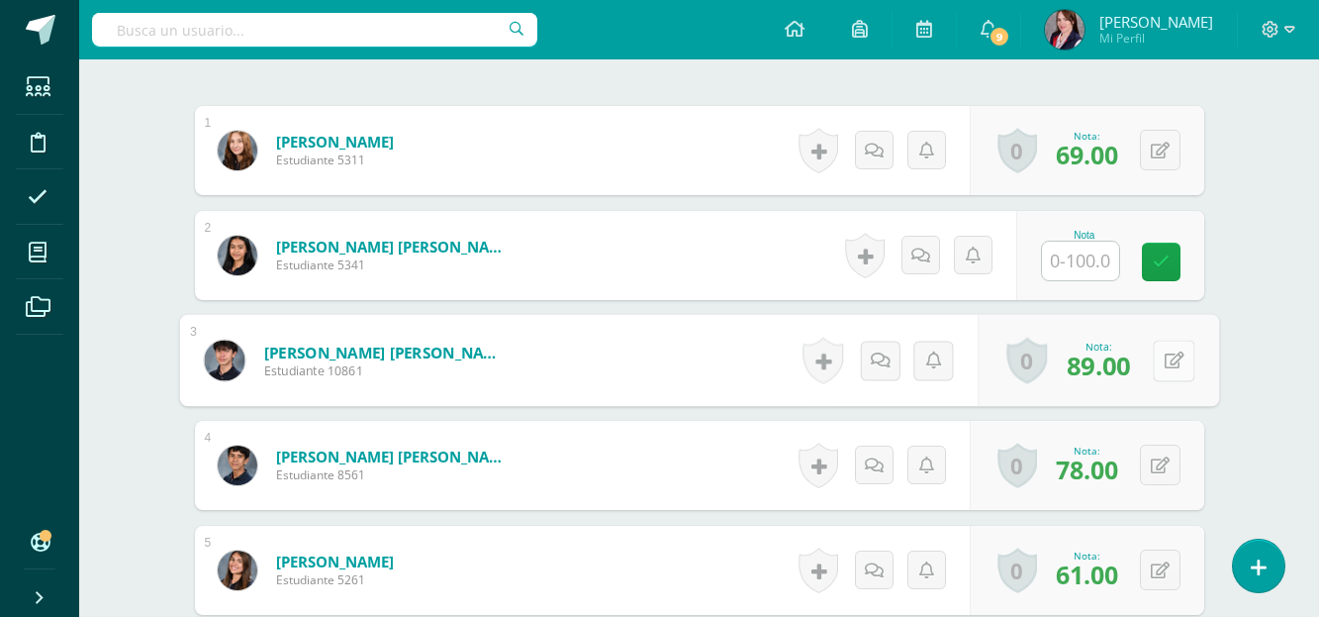
click at [1158, 362] on button at bounding box center [1174, 360] width 42 height 42
type input "91"
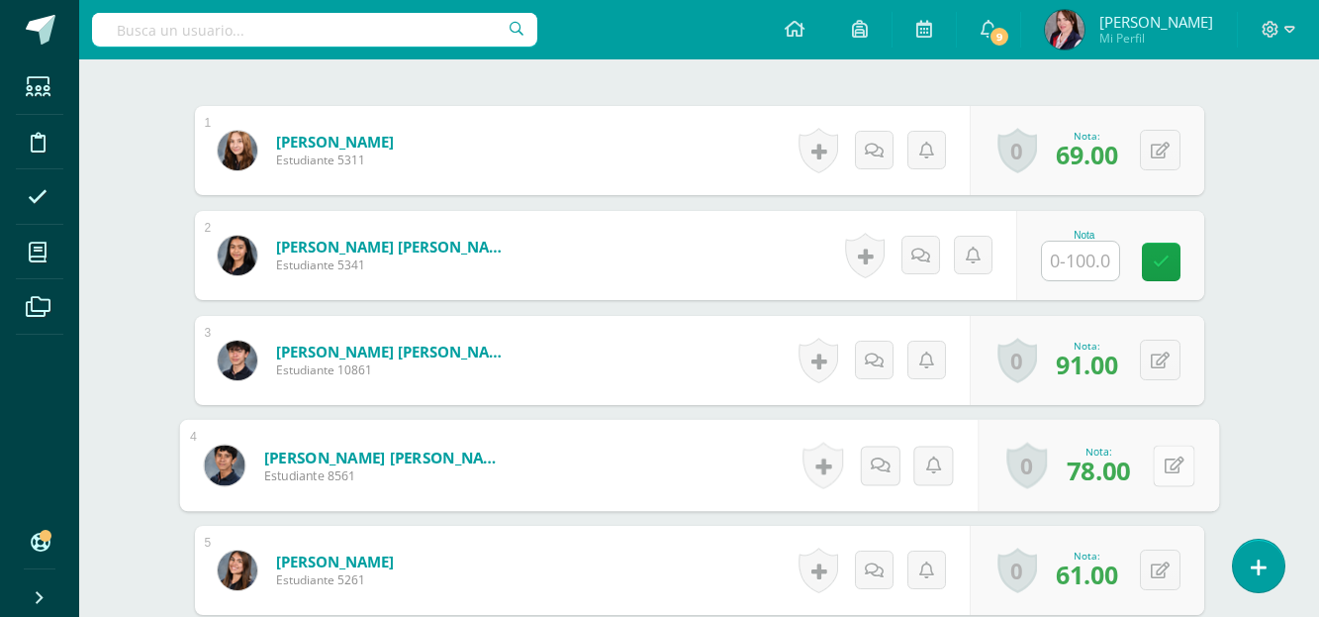
click at [1162, 474] on button at bounding box center [1174, 465] width 42 height 42
type input "84"
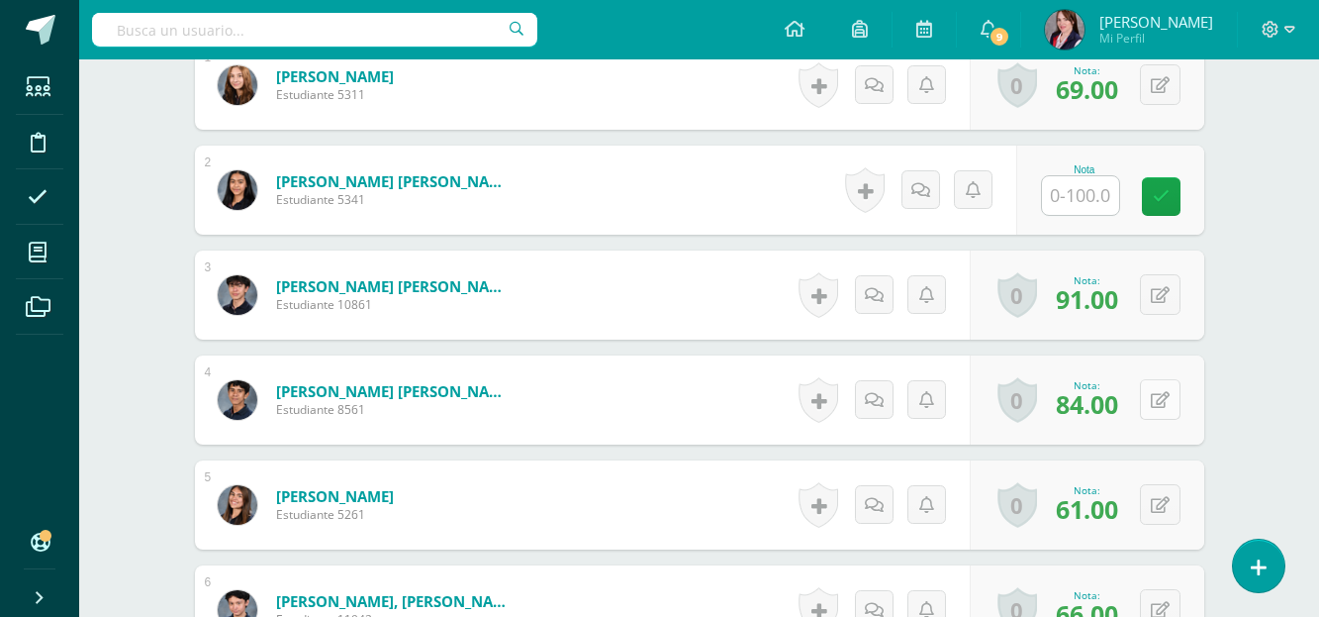
scroll to position [700, 0]
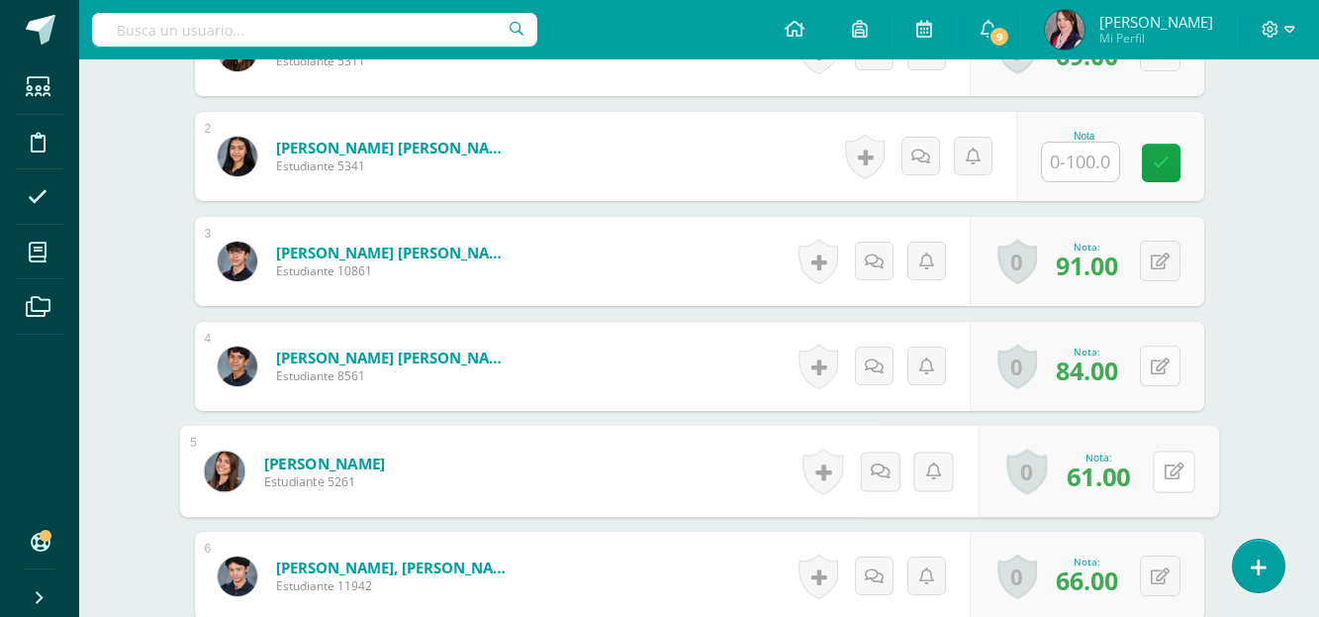
click at [1162, 474] on button at bounding box center [1174, 471] width 42 height 42
type input "63"
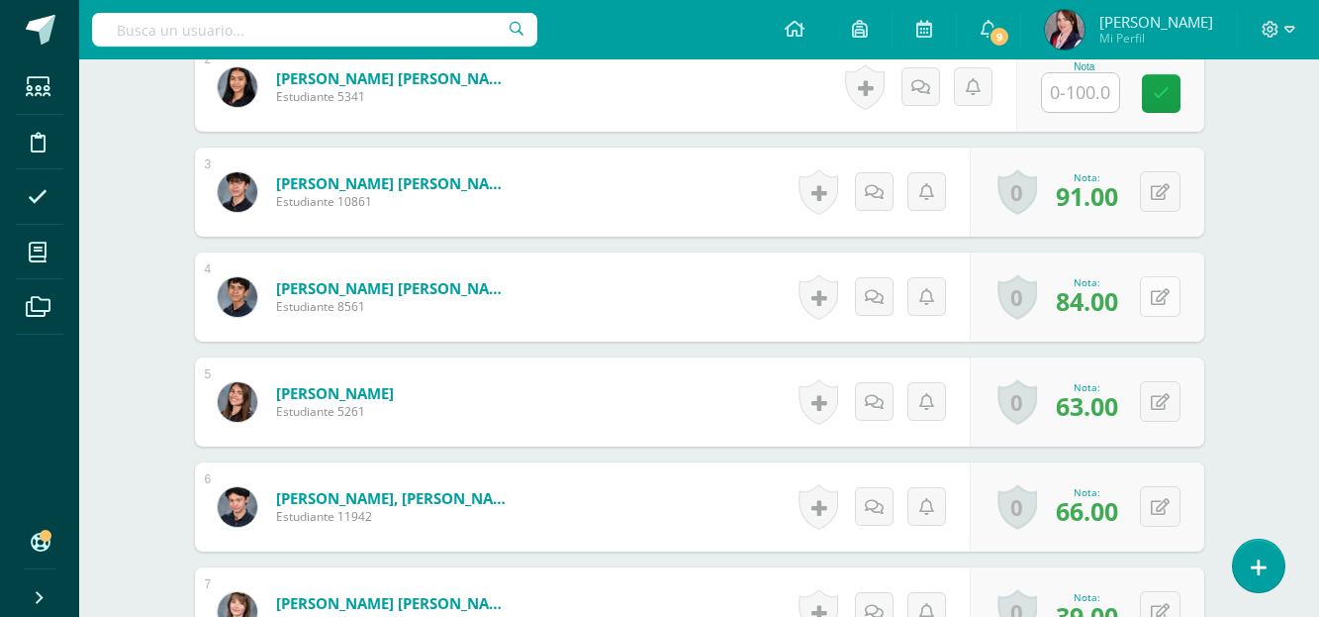
scroll to position [898, 0]
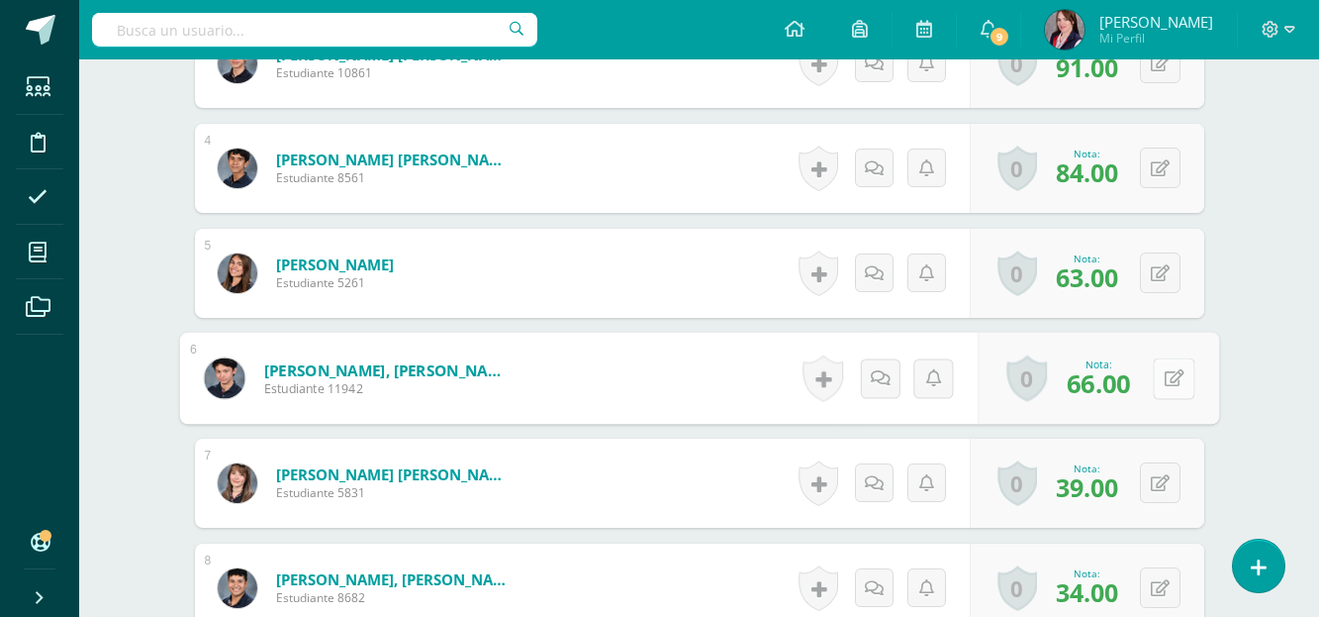
click at [1169, 370] on button at bounding box center [1174, 378] width 42 height 42
type input "68"
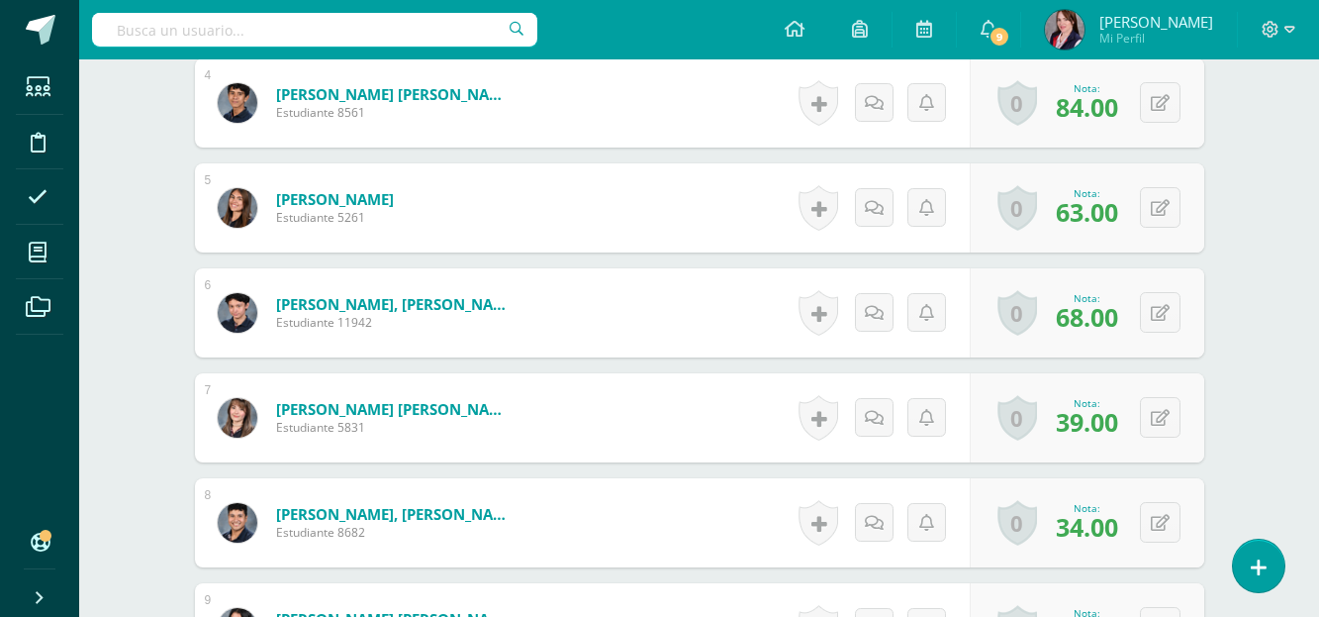
scroll to position [997, 0]
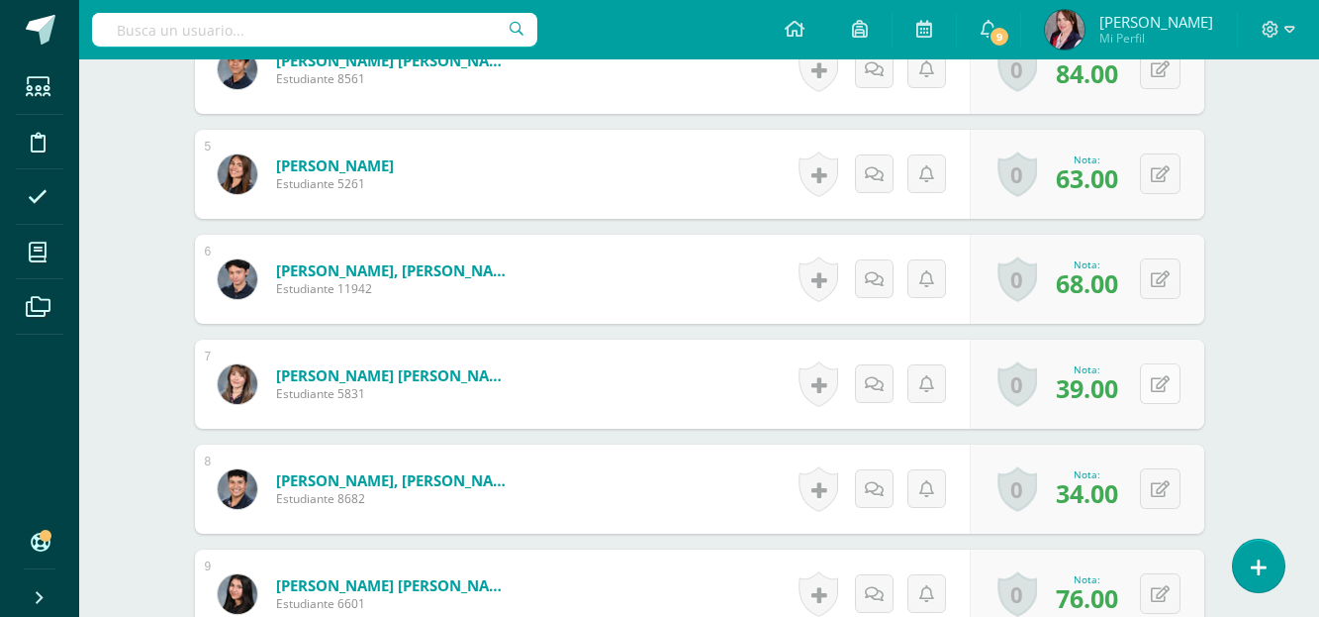
click at [1163, 382] on icon at bounding box center [1160, 384] width 19 height 17
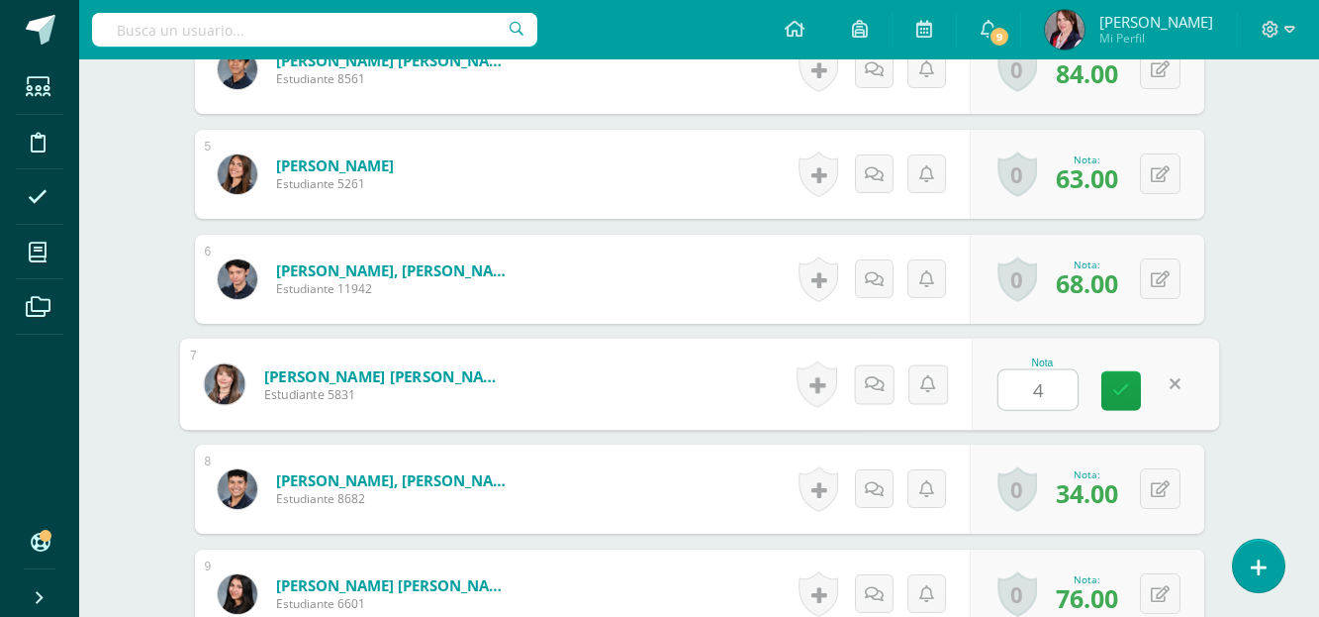
type input "42"
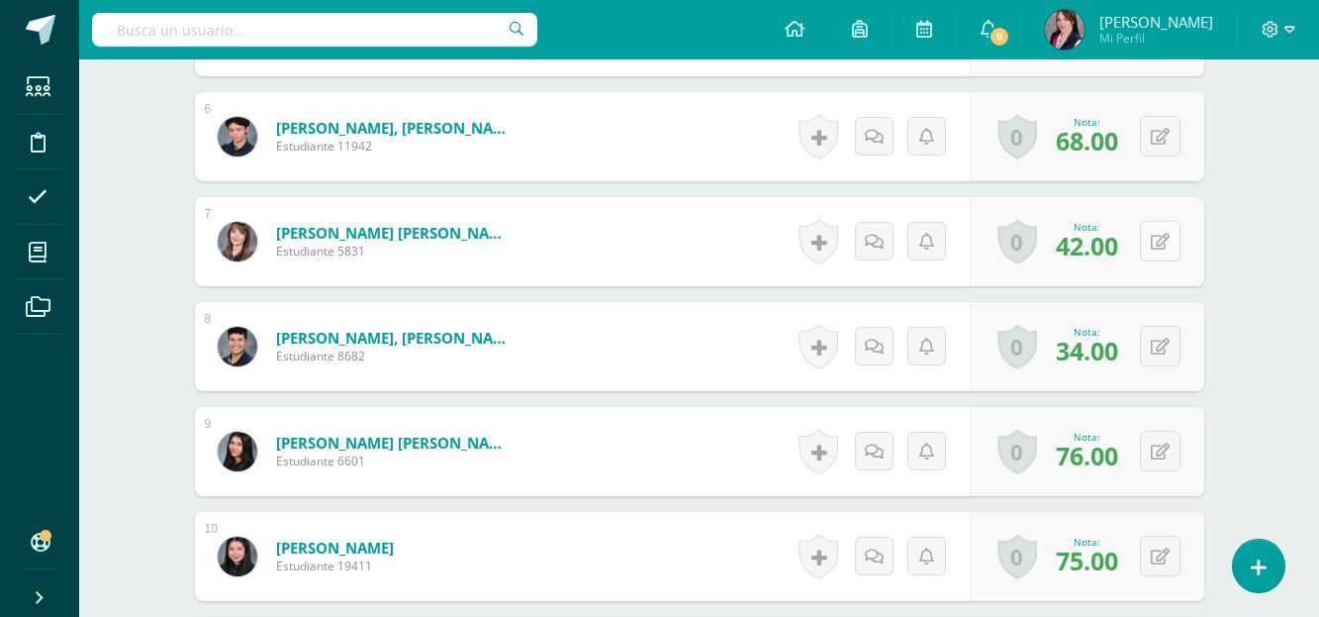
scroll to position [1195, 0]
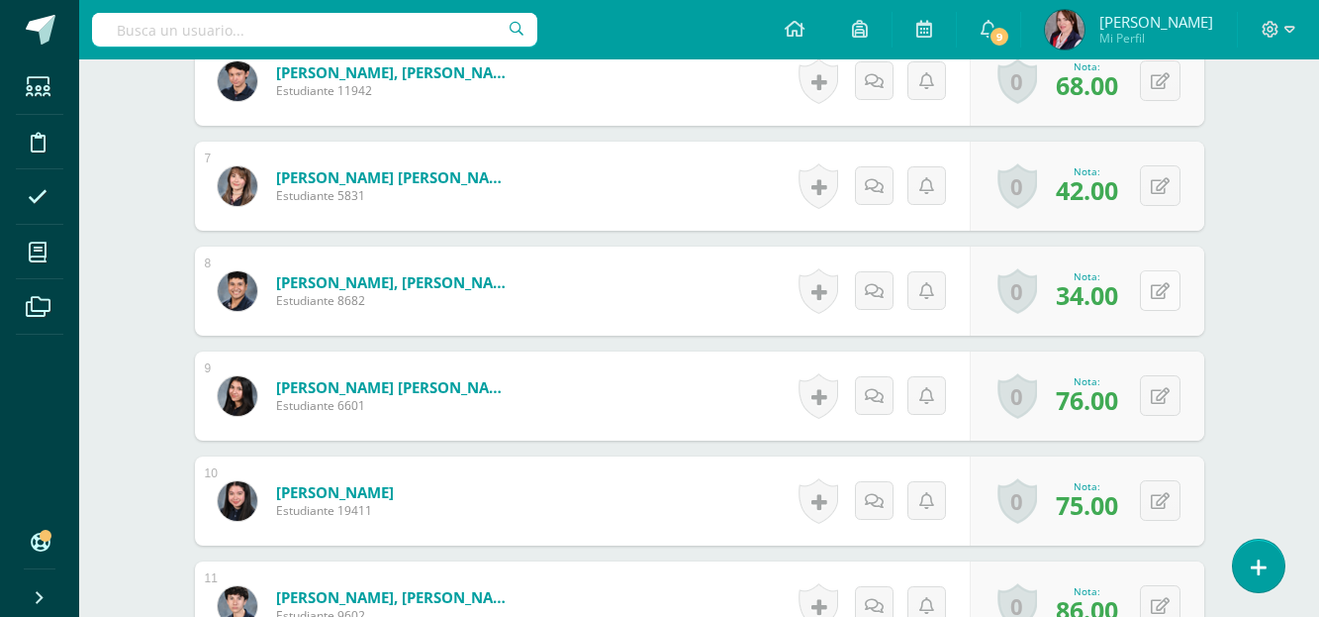
click at [1164, 281] on button at bounding box center [1160, 290] width 41 height 41
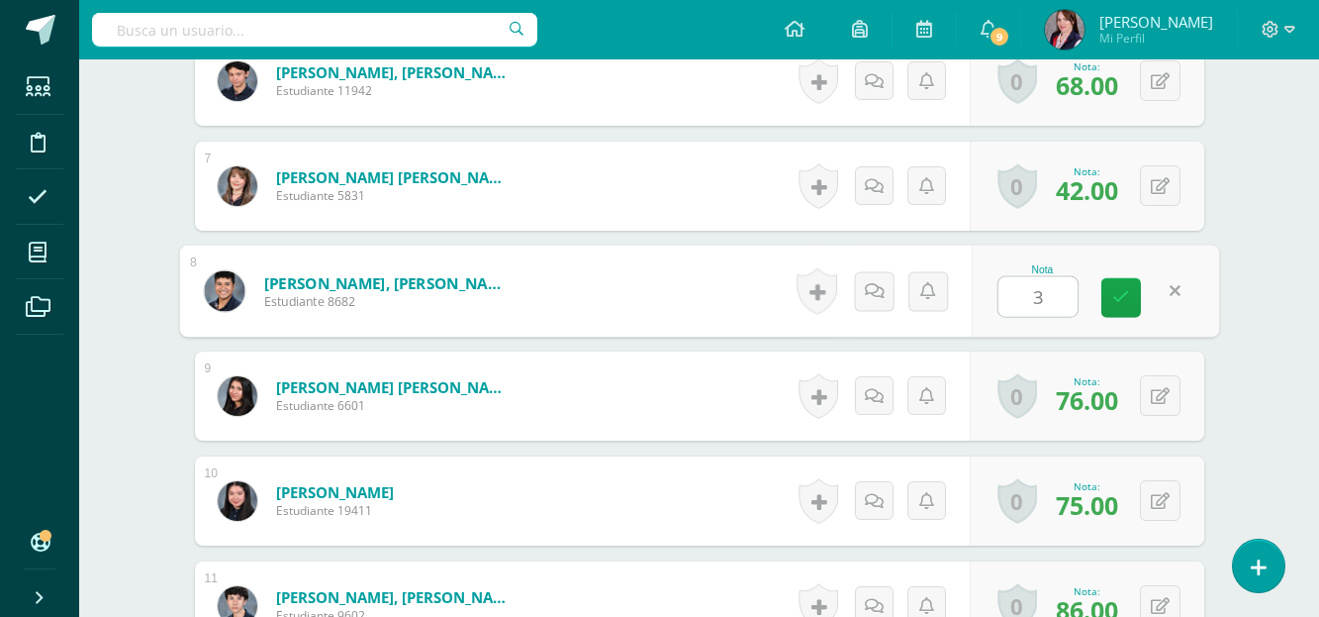
type input "36"
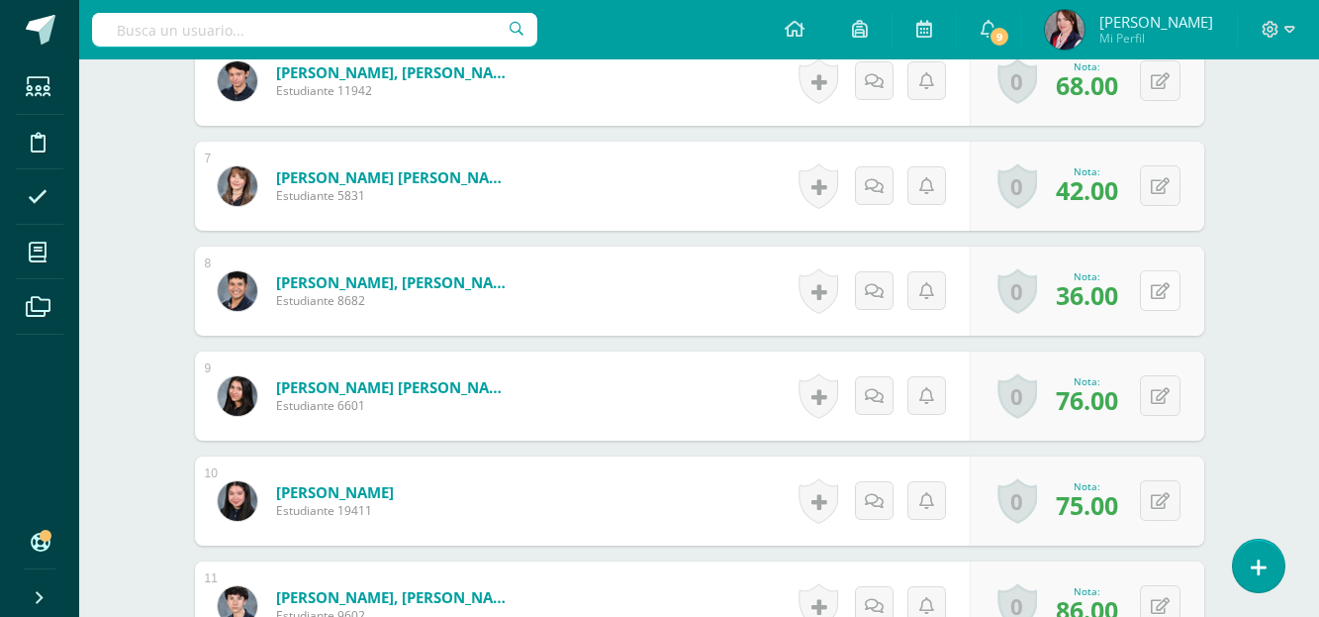
scroll to position [1294, 0]
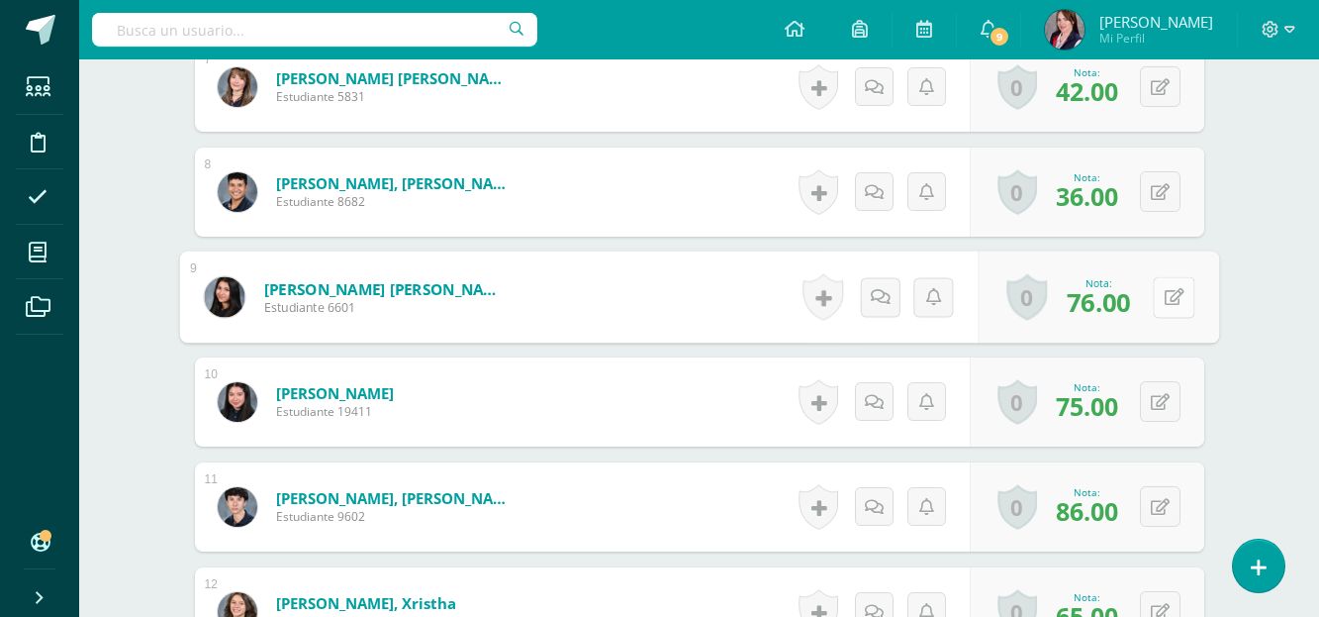
click at [1162, 296] on button at bounding box center [1174, 297] width 42 height 42
type input "79"
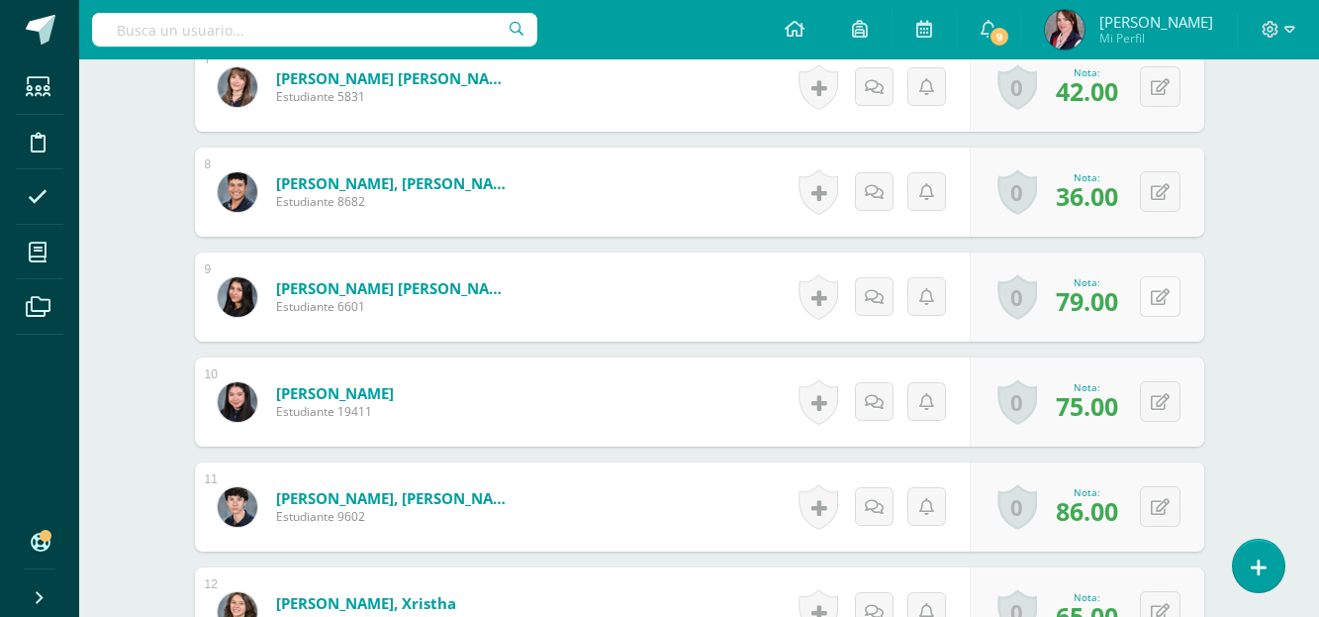
scroll to position [1393, 0]
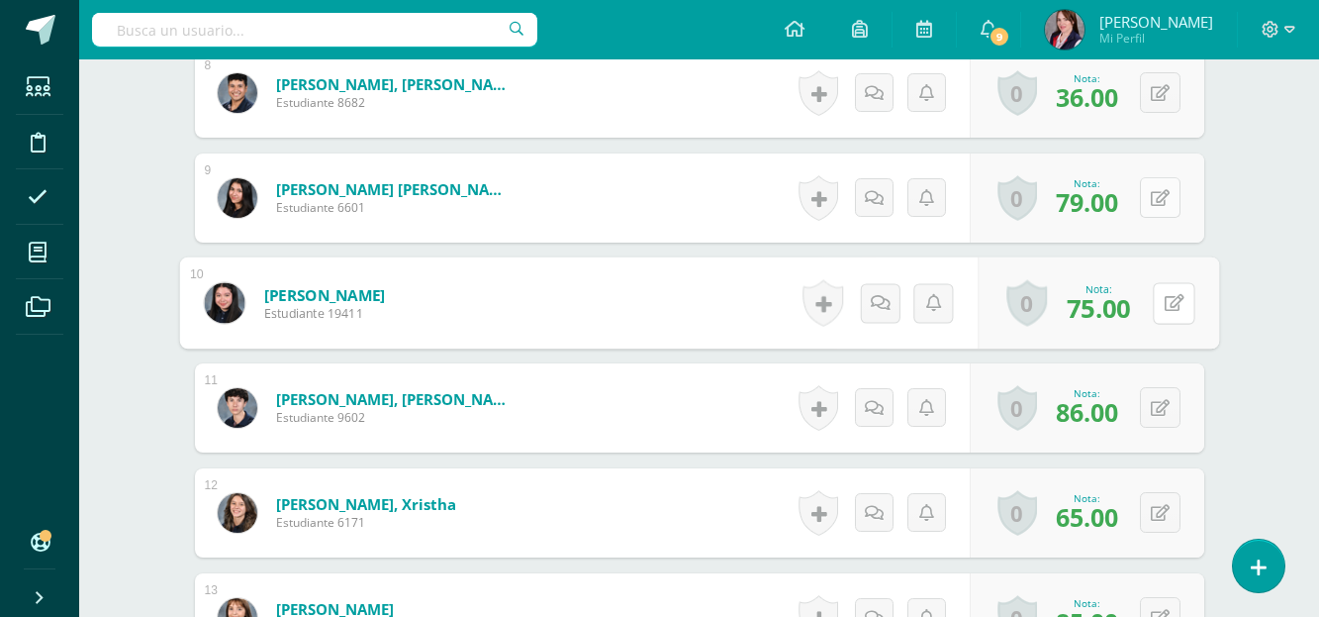
click at [1162, 296] on button at bounding box center [1174, 303] width 42 height 42
type input "78"
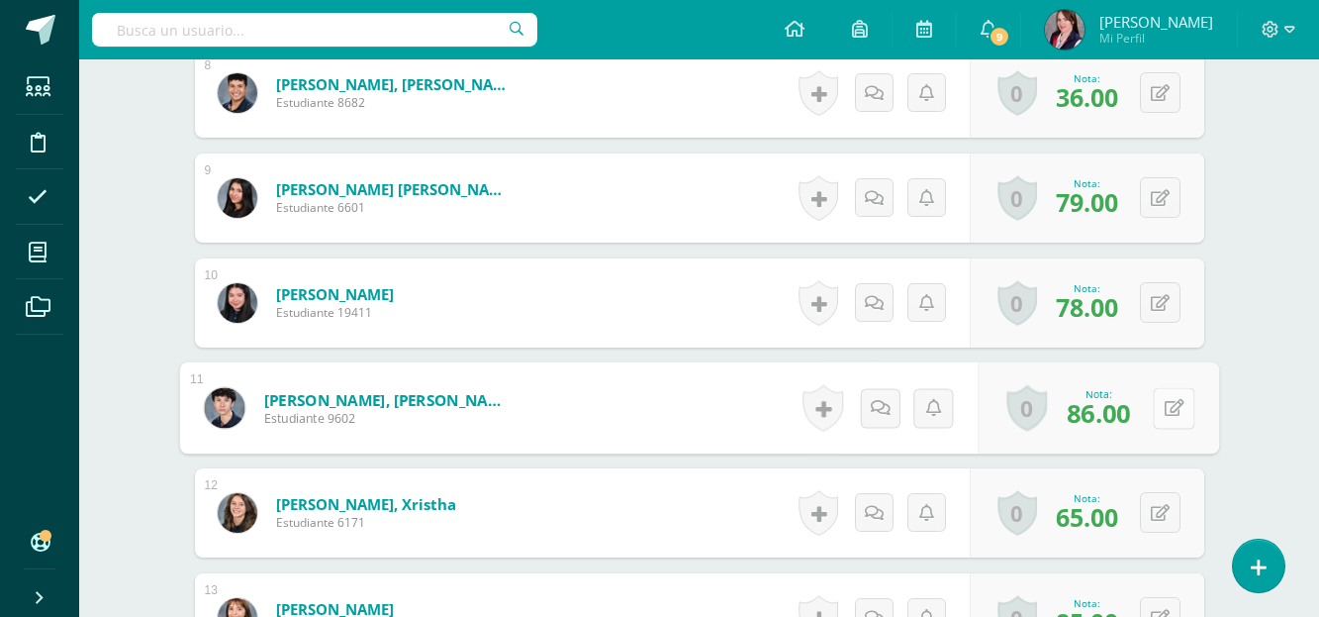
click at [1161, 416] on button at bounding box center [1174, 408] width 42 height 42
type input "91"
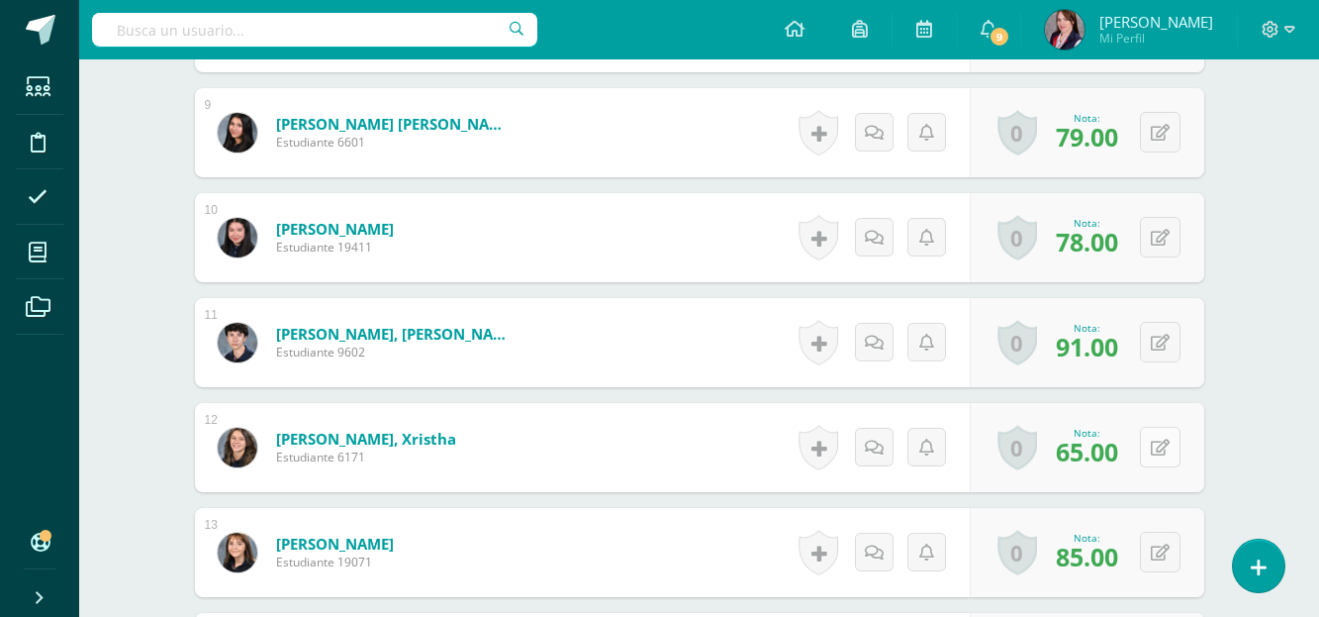
scroll to position [1492, 0]
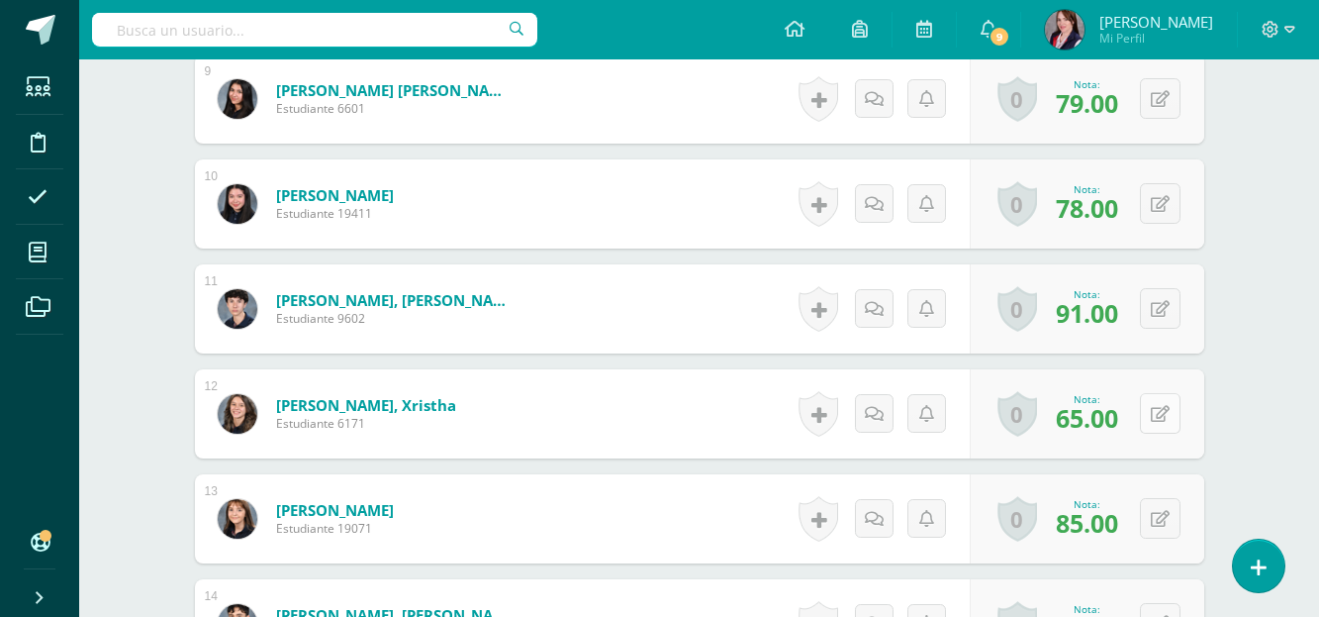
click at [1166, 408] on icon at bounding box center [1160, 414] width 19 height 17
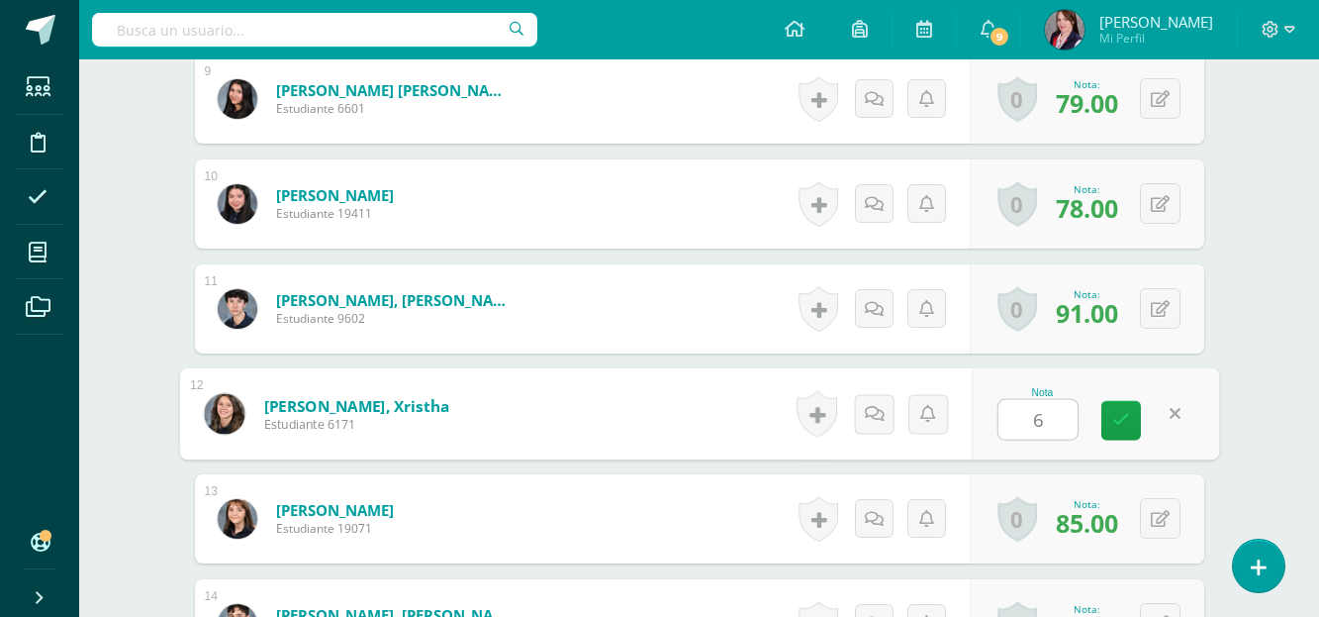
type input "69"
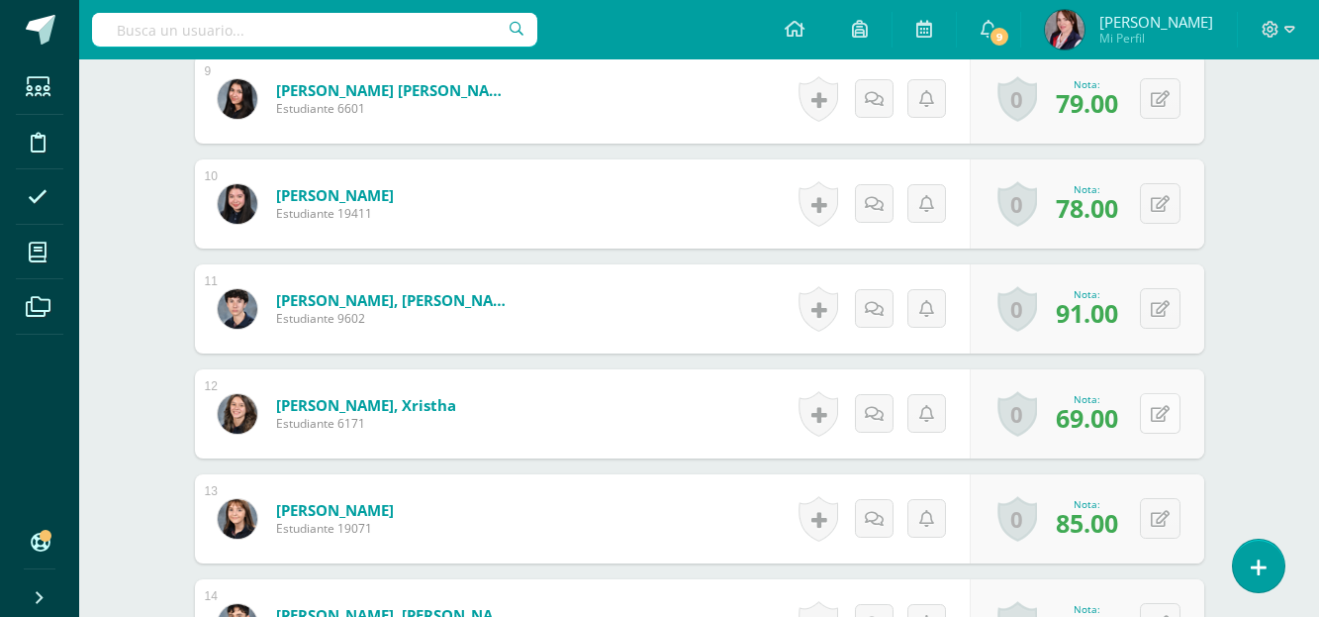
scroll to position [1591, 0]
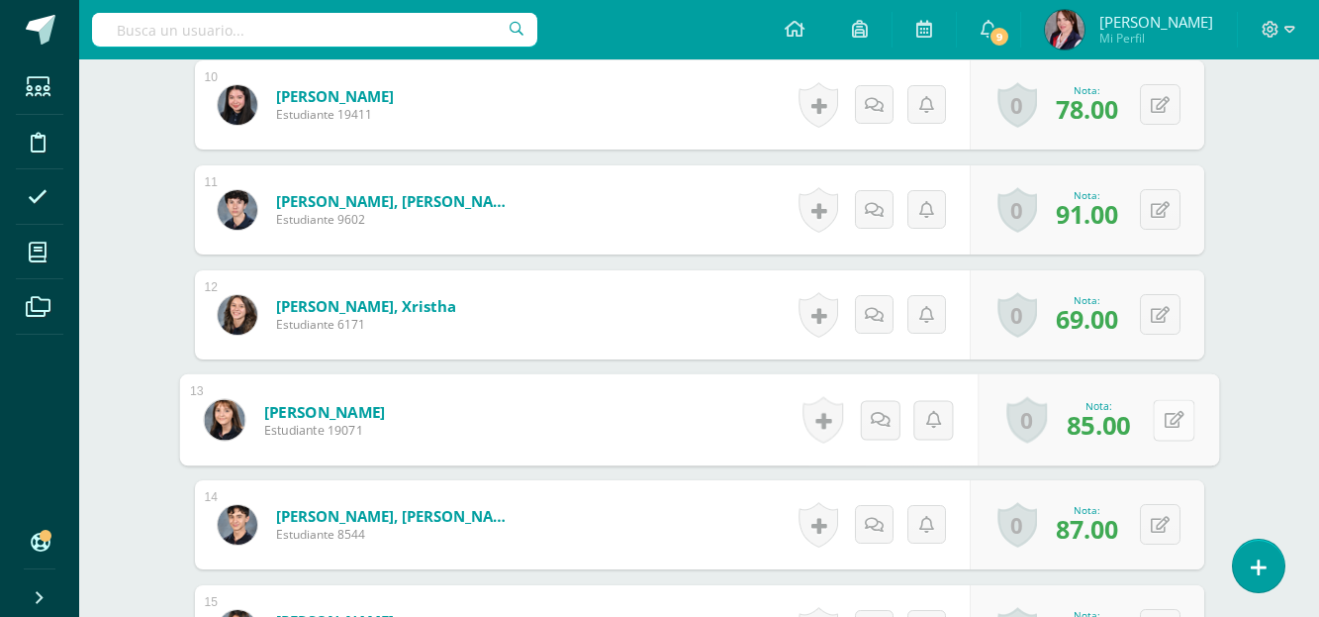
click at [1162, 412] on button at bounding box center [1174, 420] width 42 height 42
type input "88"
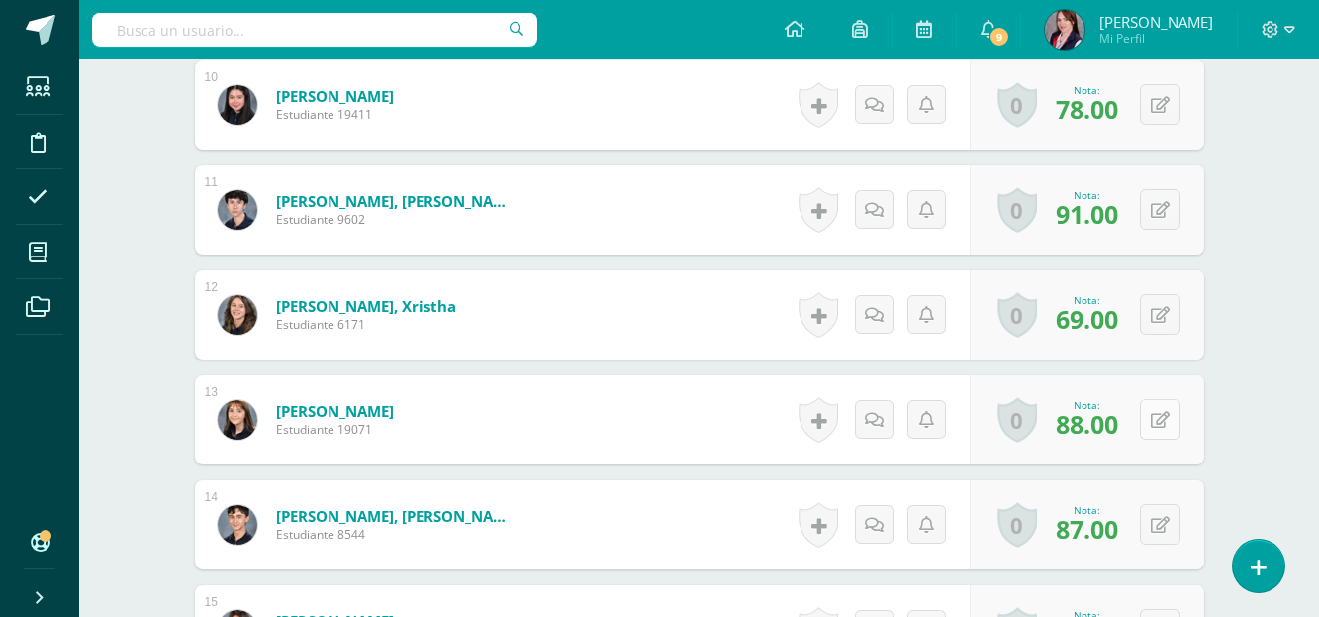
scroll to position [1690, 0]
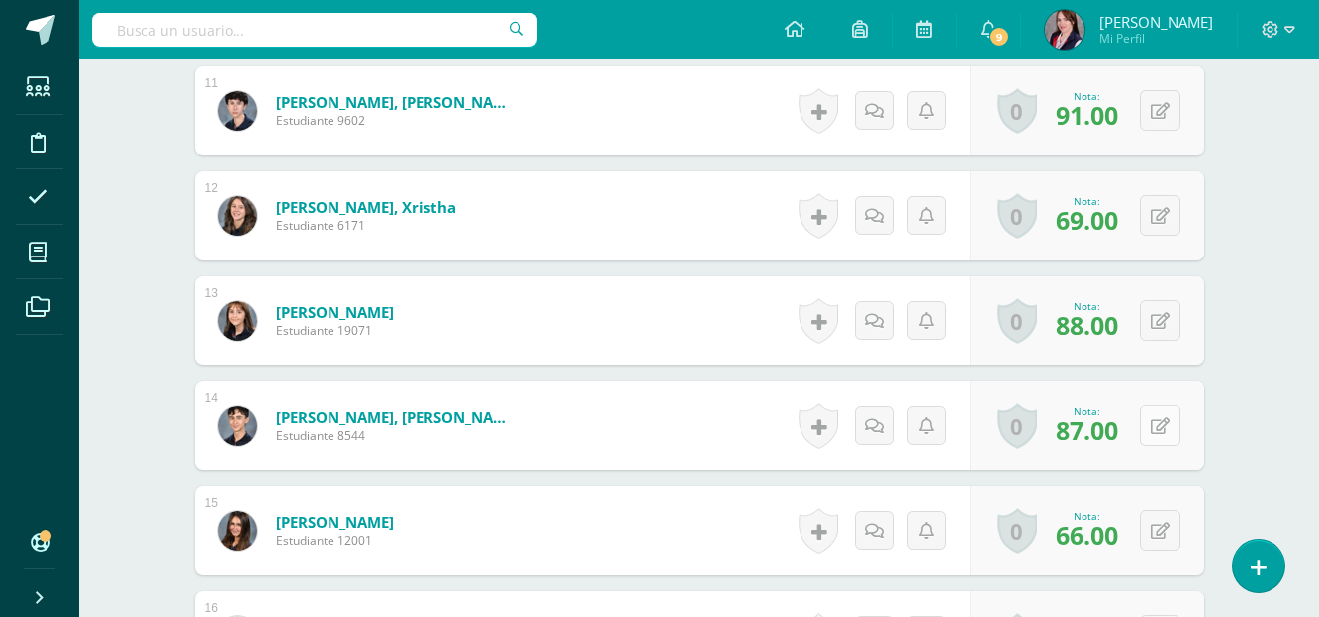
click at [1157, 420] on button at bounding box center [1160, 425] width 41 height 41
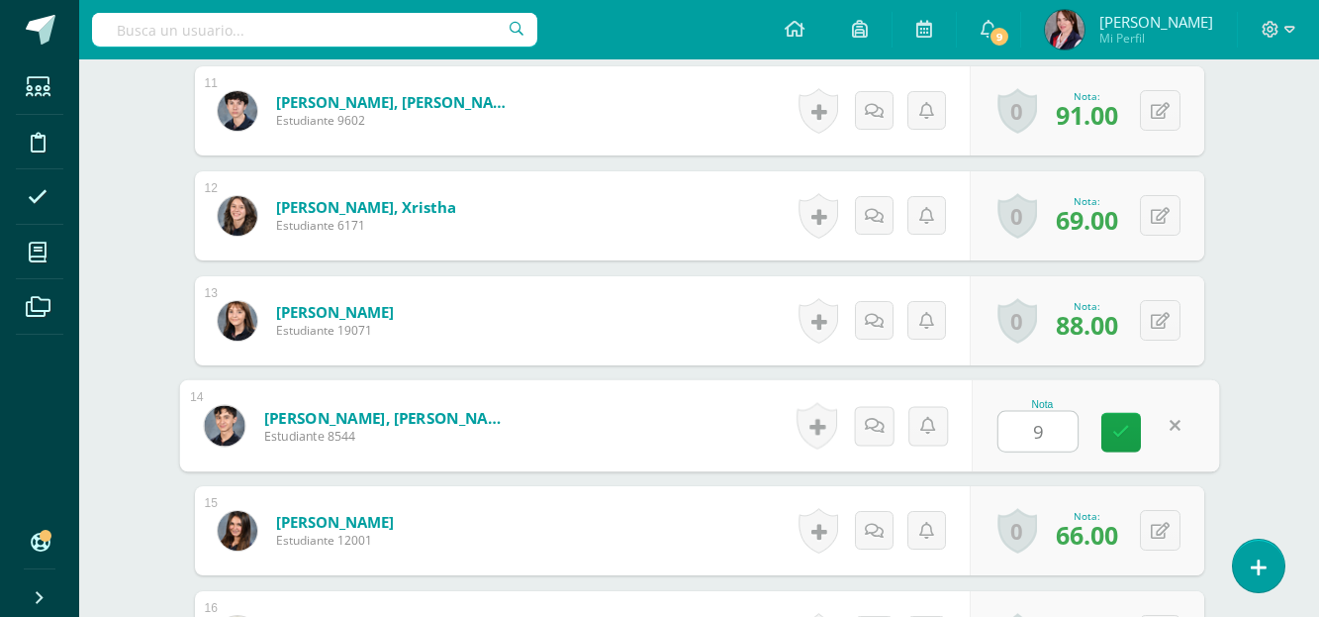
type input "92"
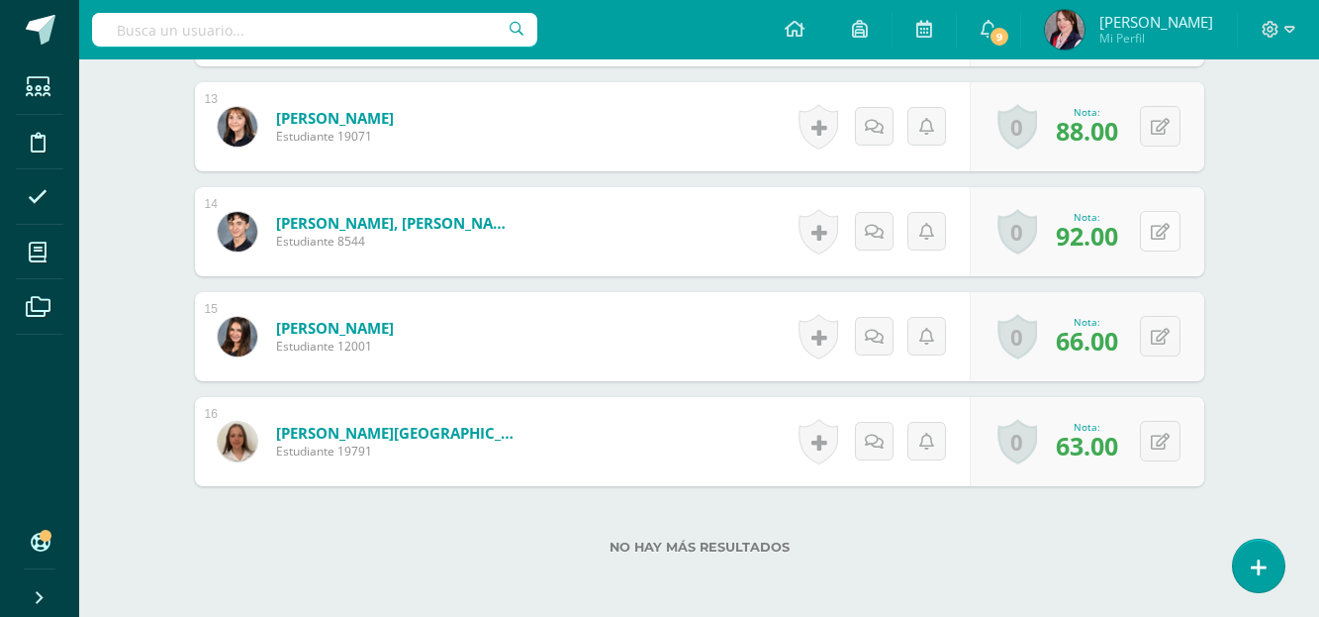
scroll to position [1888, 0]
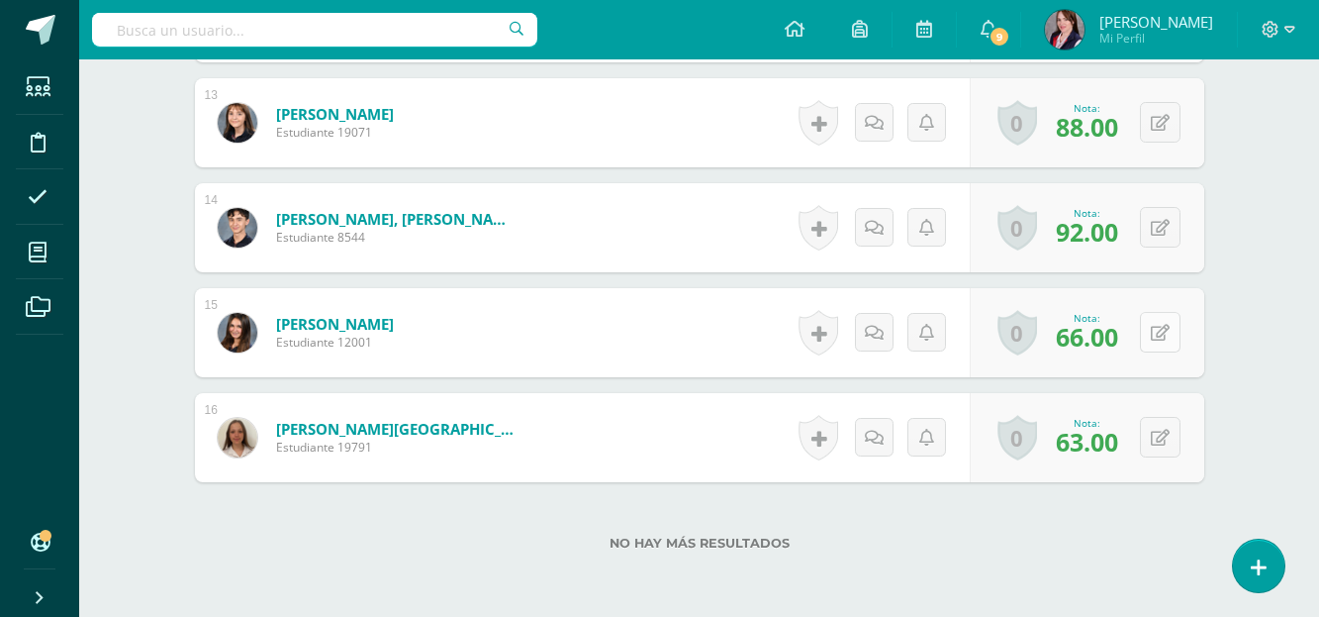
click at [1161, 328] on button at bounding box center [1160, 332] width 41 height 41
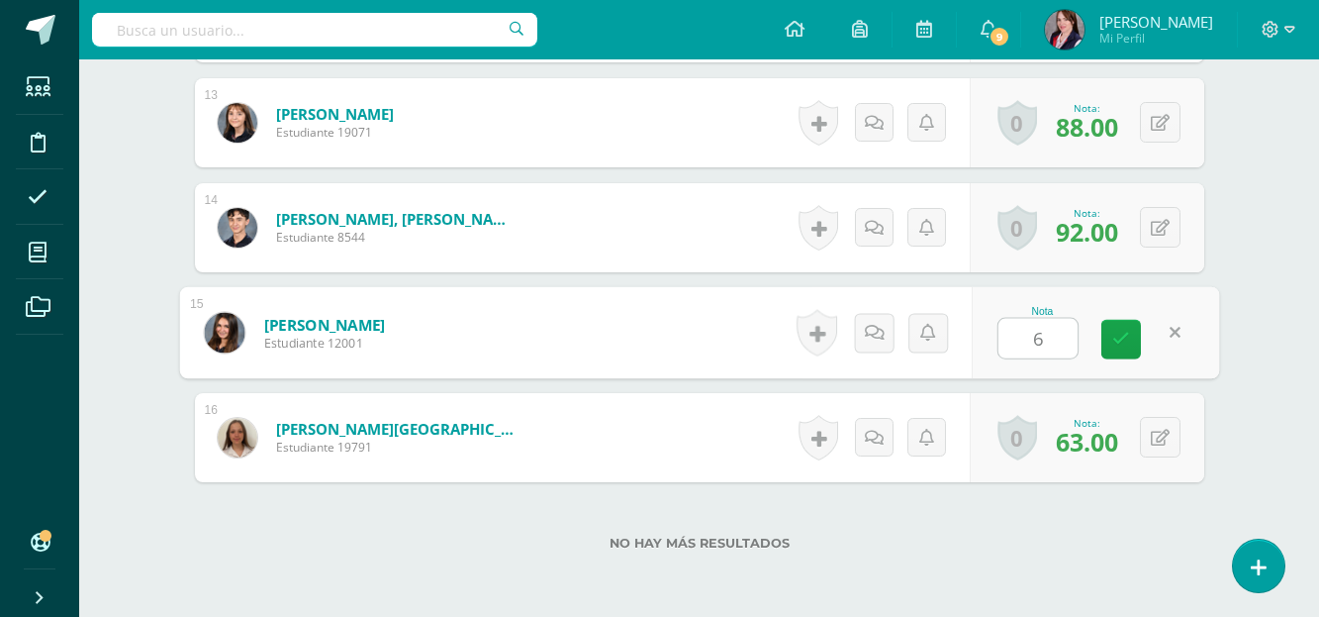
type input "69"
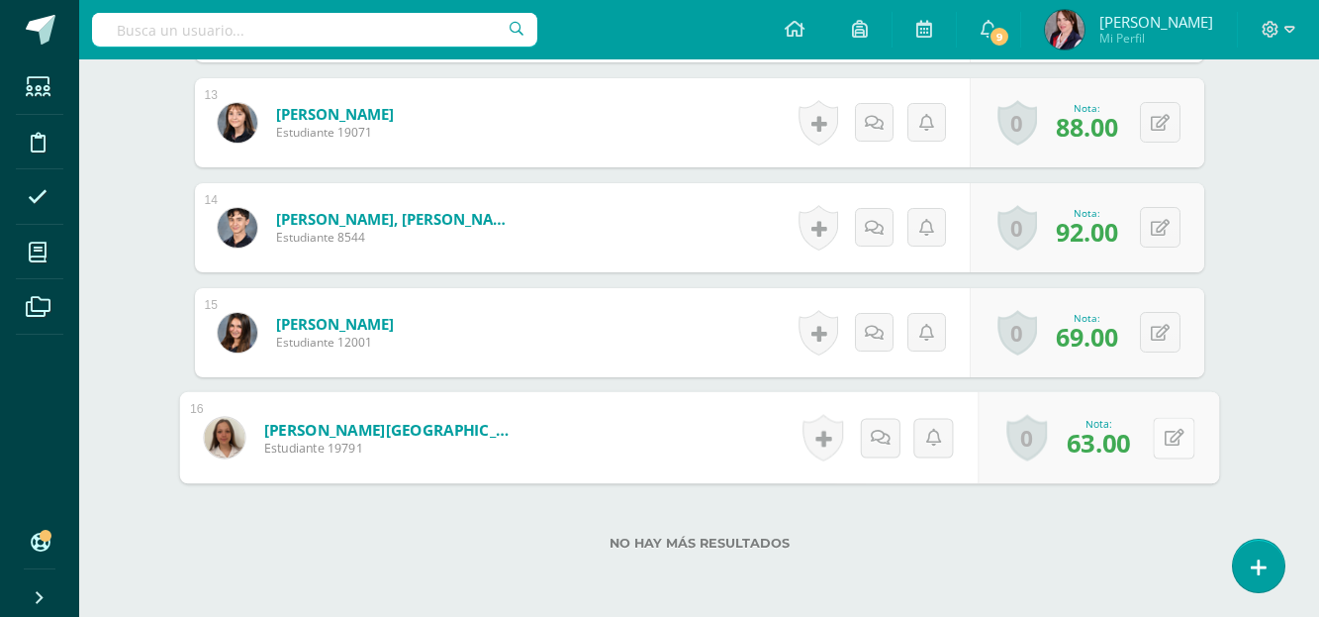
click at [1168, 433] on icon at bounding box center [1174, 437] width 20 height 17
type input "68"
